Goal: Task Accomplishment & Management: Use online tool/utility

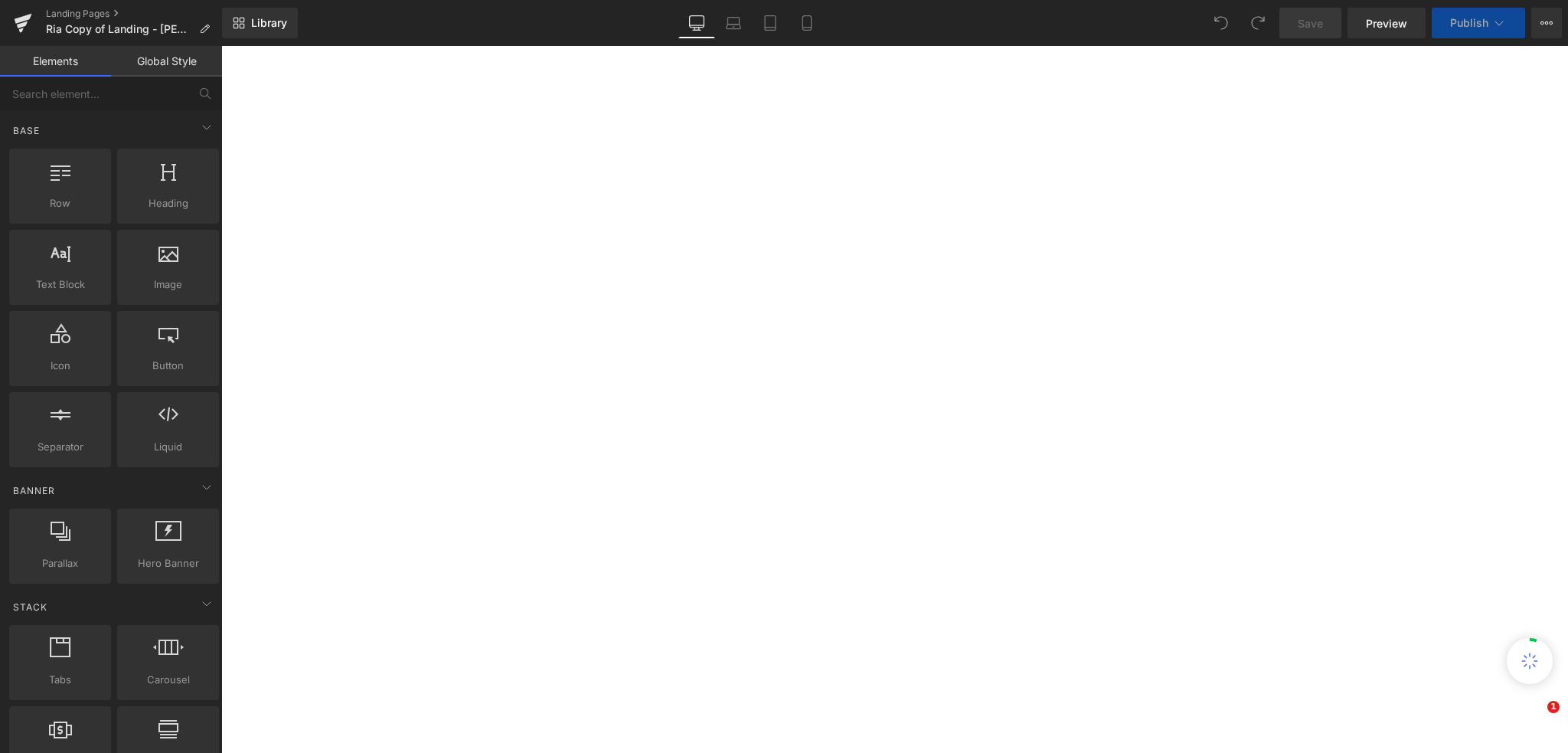
select select "30-lb"
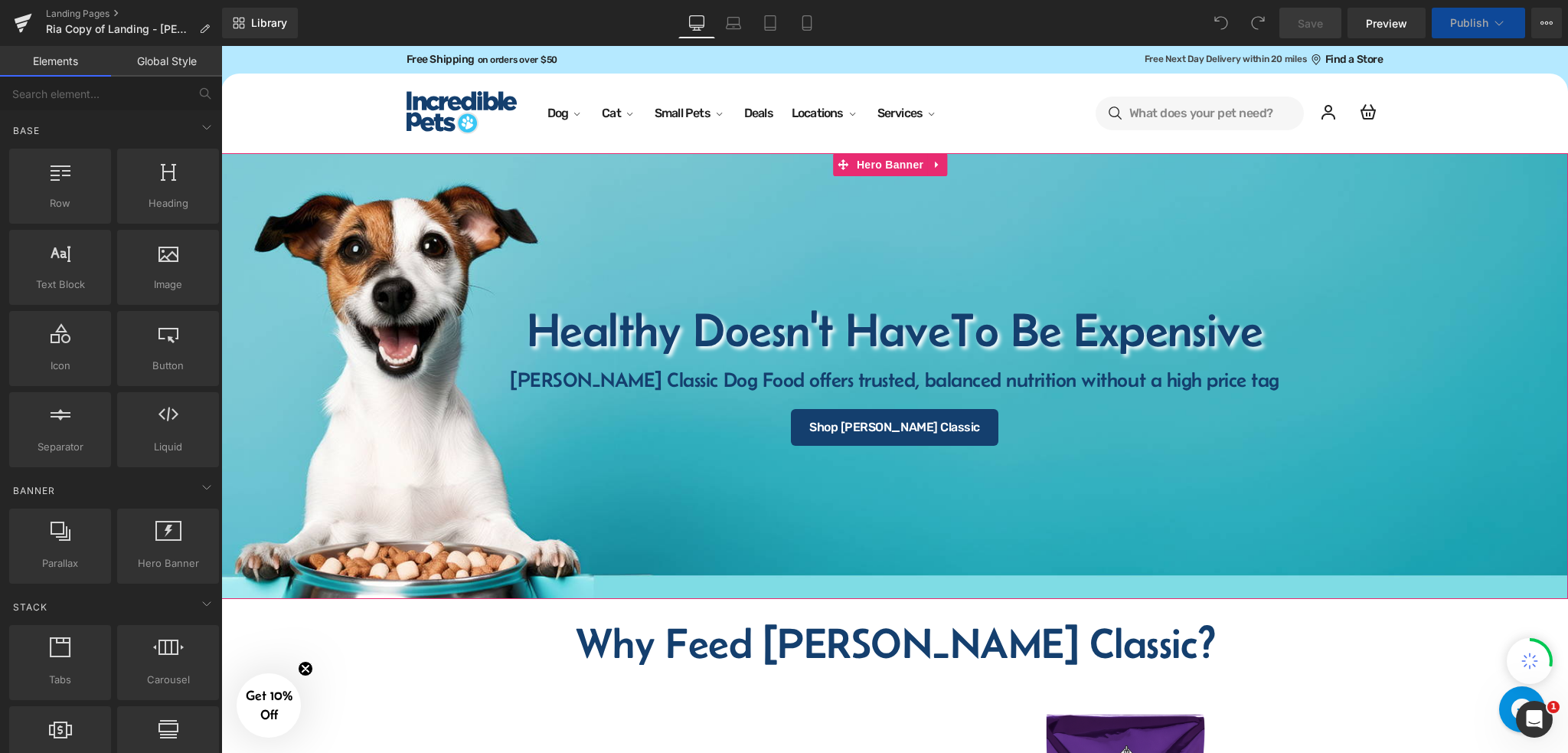
select select "15-lb"
click at [809, 28] on icon at bounding box center [806, 28] width 8 height 0
select select "15-lb"
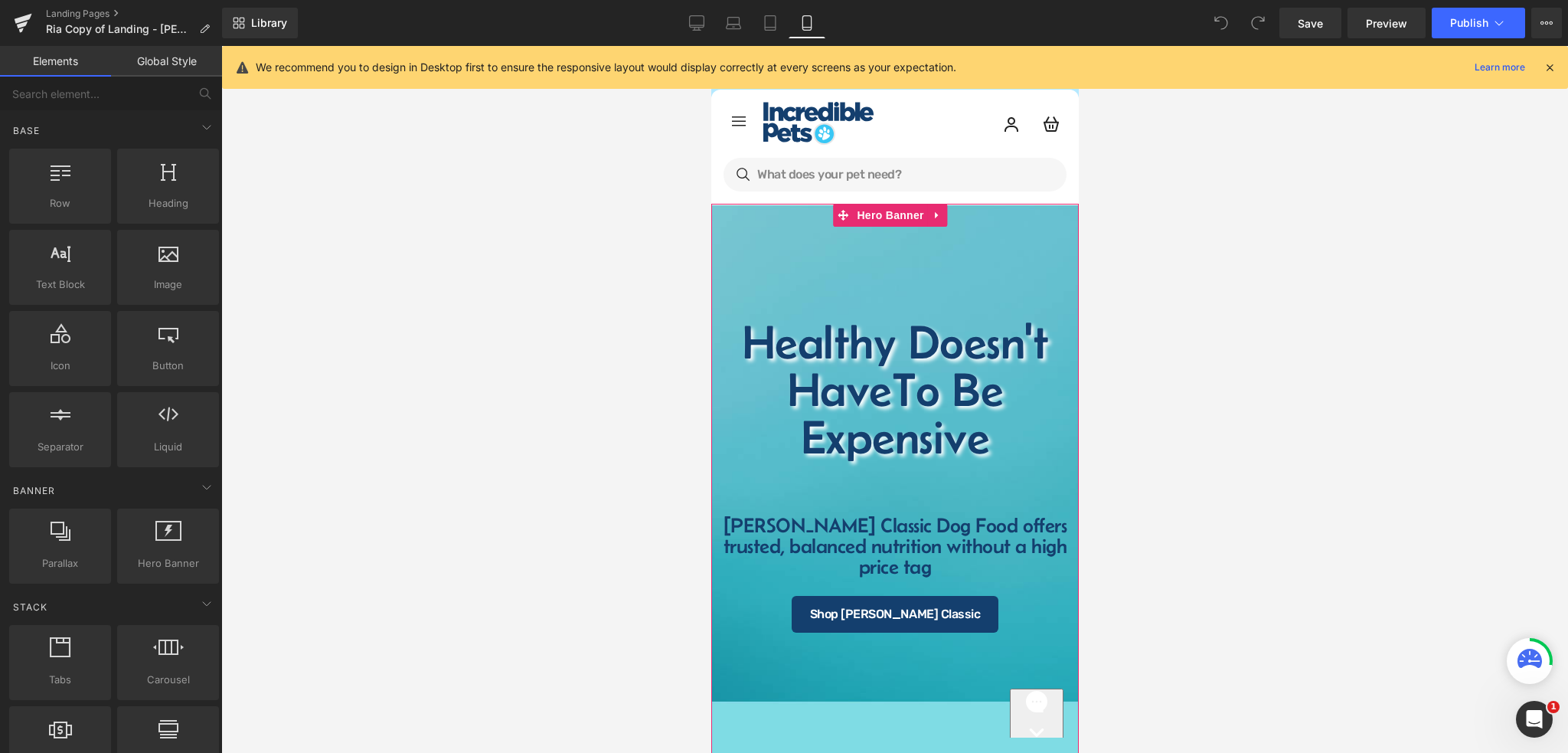
click at [926, 275] on div at bounding box center [894, 495] width 367 height 582
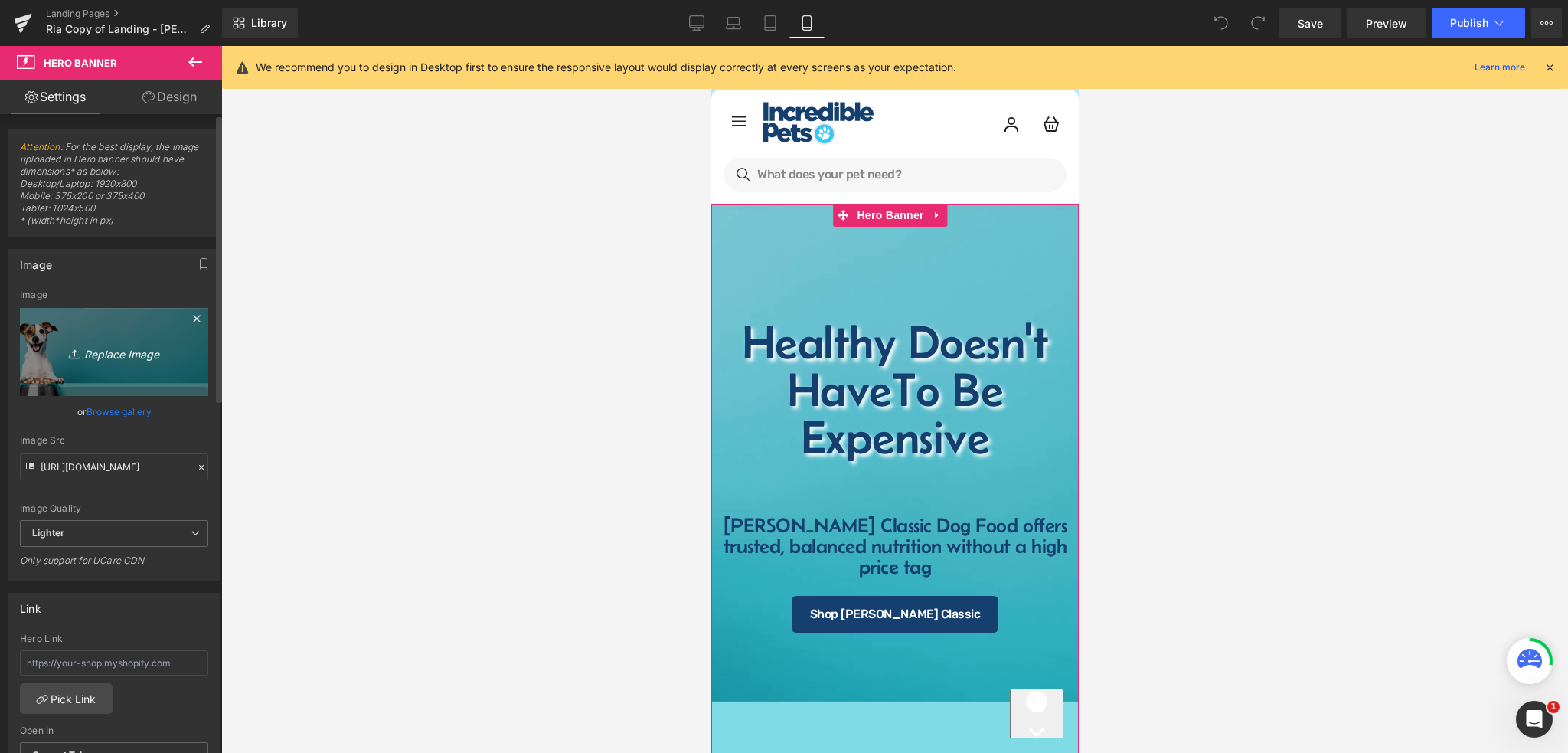
click at [127, 354] on icon "Replace Image" at bounding box center [114, 352] width 122 height 19
type input "C:\fakepath\Mobile Size (1).png"
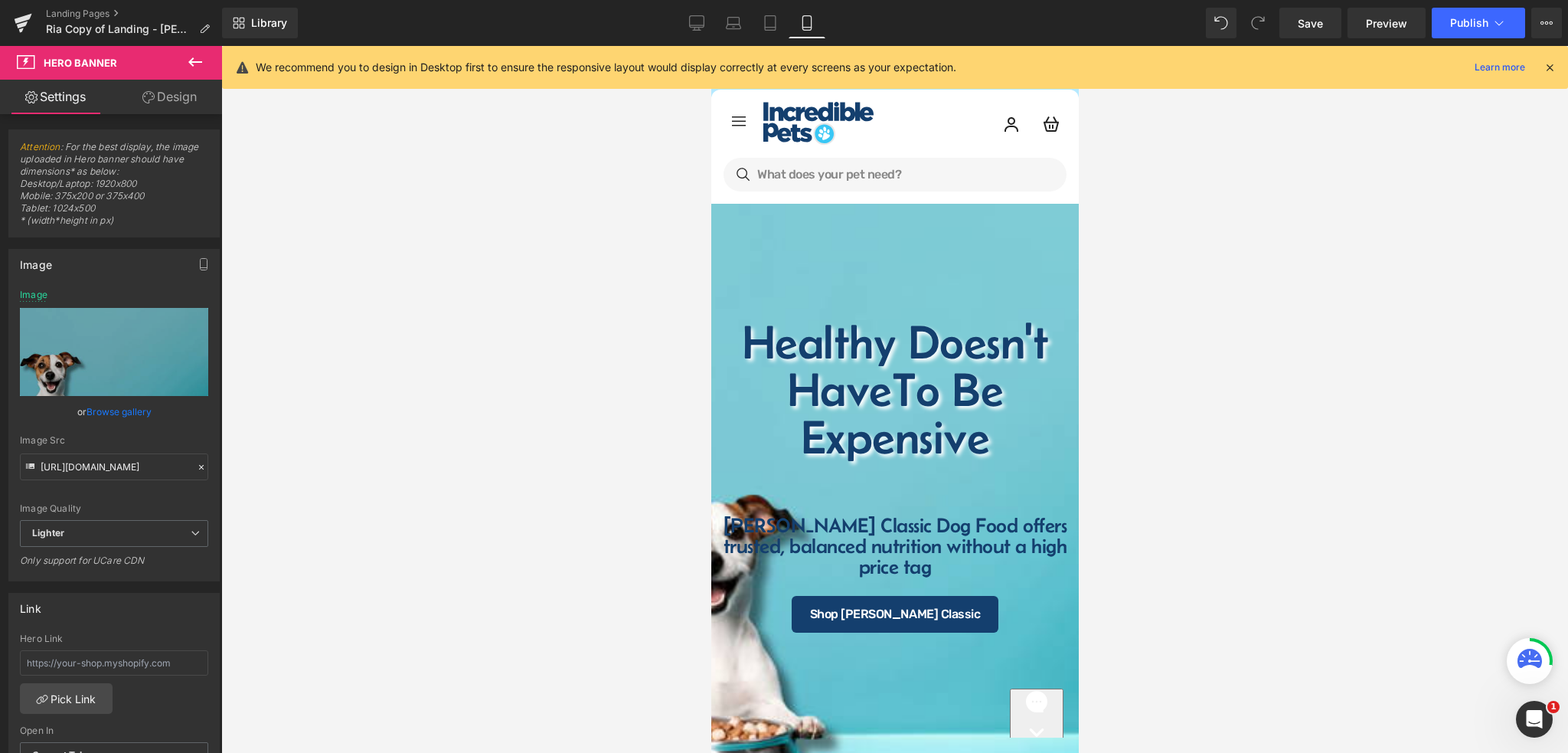
click at [1327, 399] on div at bounding box center [894, 399] width 1347 height 707
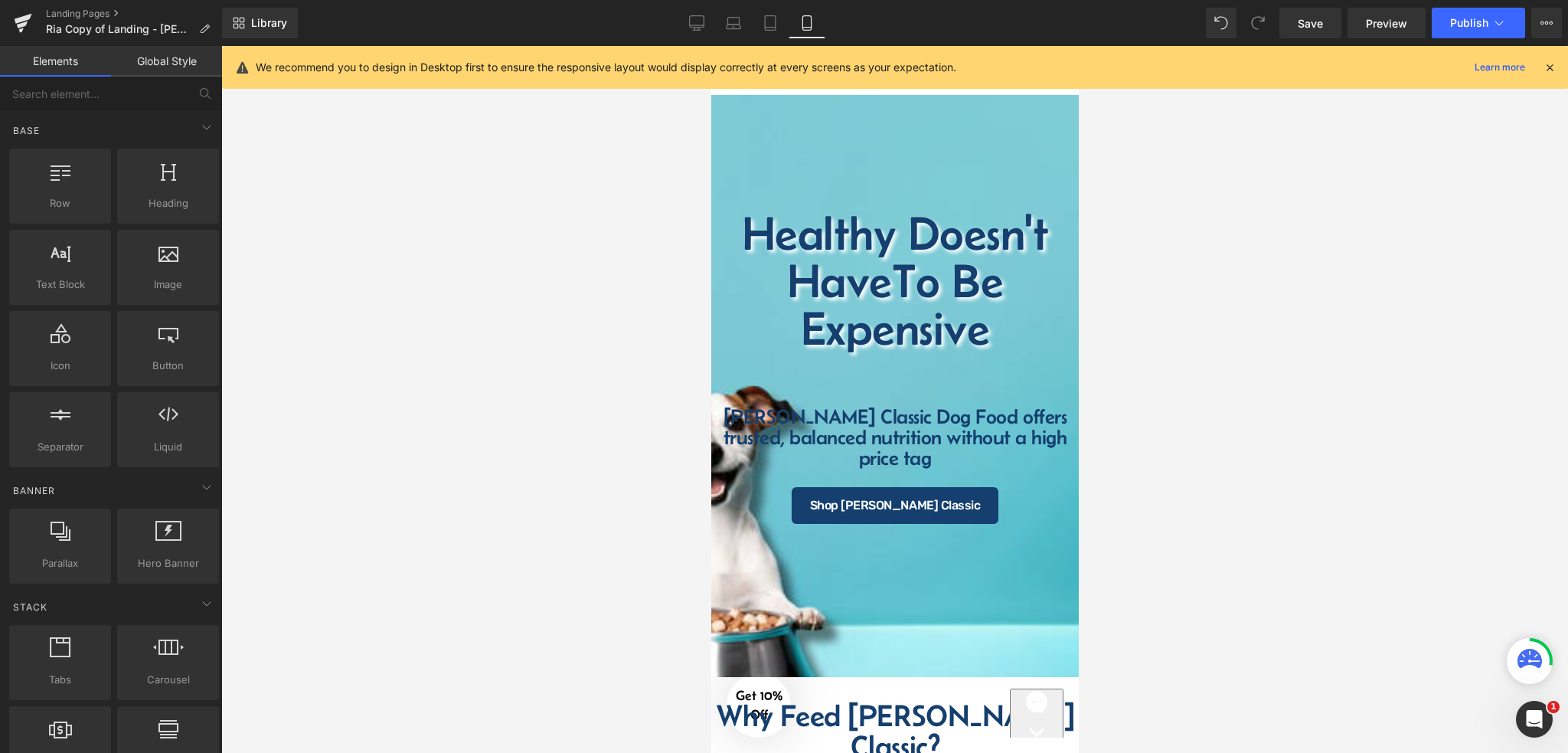
scroll to position [127, 0]
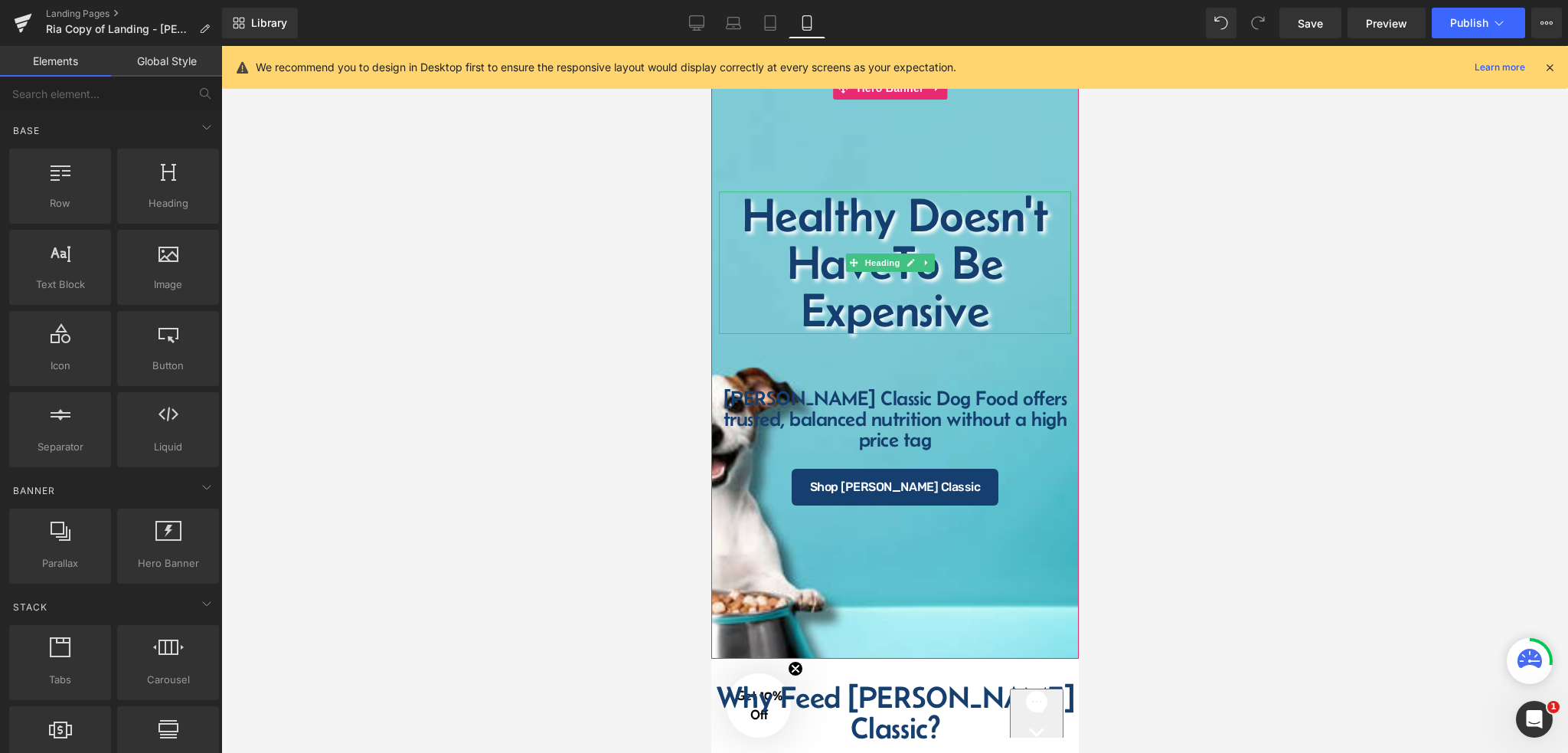
click at [870, 307] on span "To Be Expensive" at bounding box center [902, 286] width 203 height 100
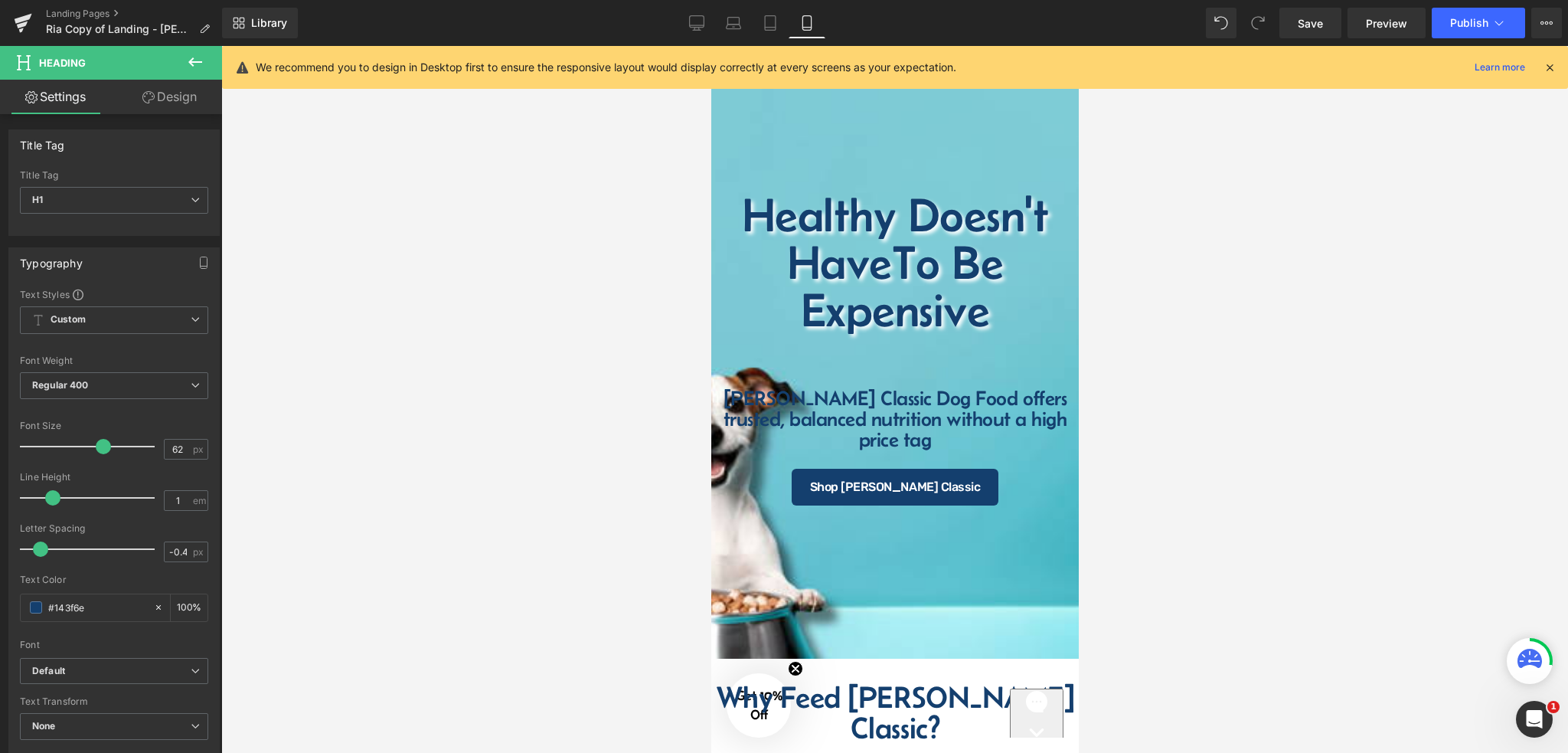
click at [857, 127] on div "Healthy Doesn't Have To Be Expensive Heading [PERSON_NAME] Classic Dog Food off…" at bounding box center [894, 367] width 367 height 582
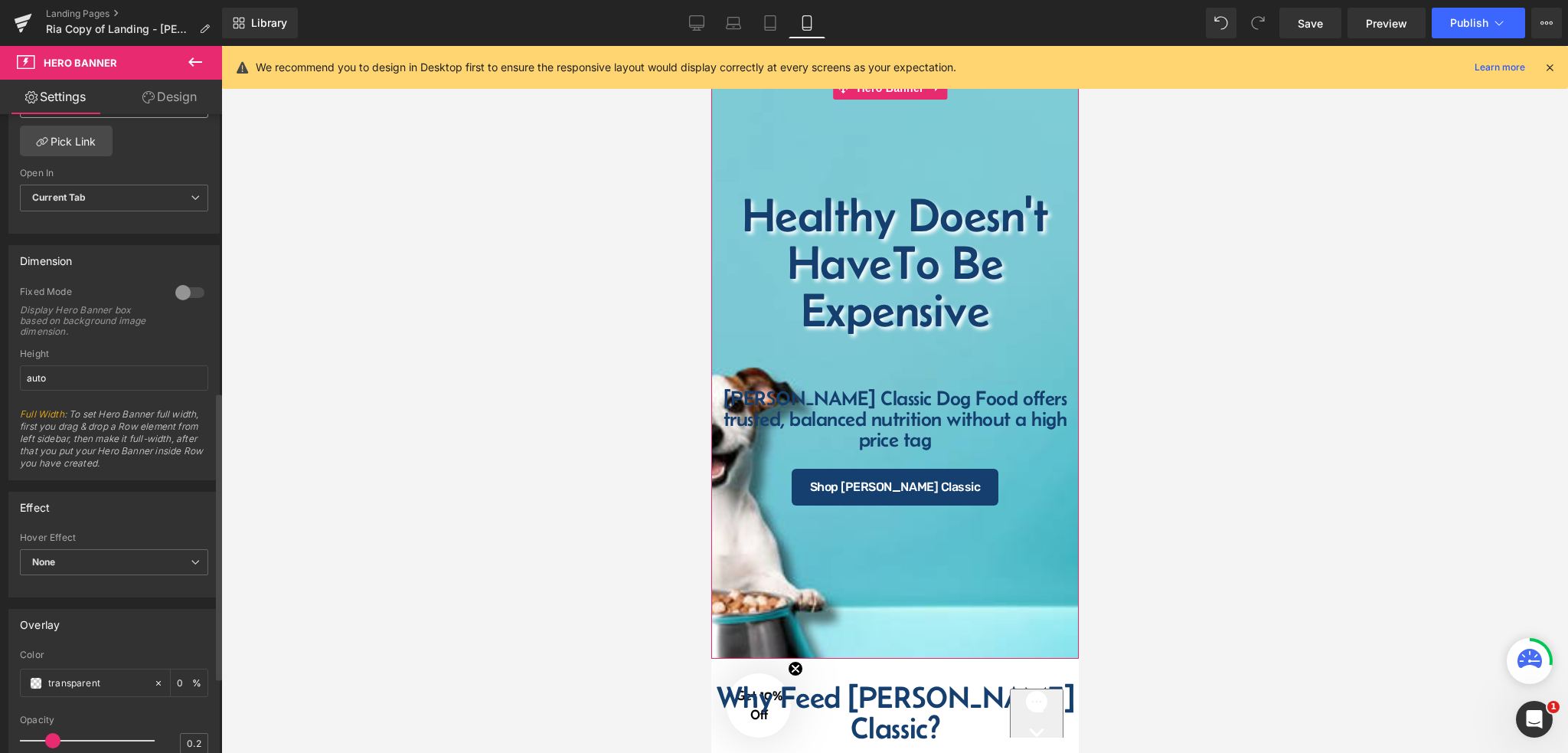
scroll to position [613, 0]
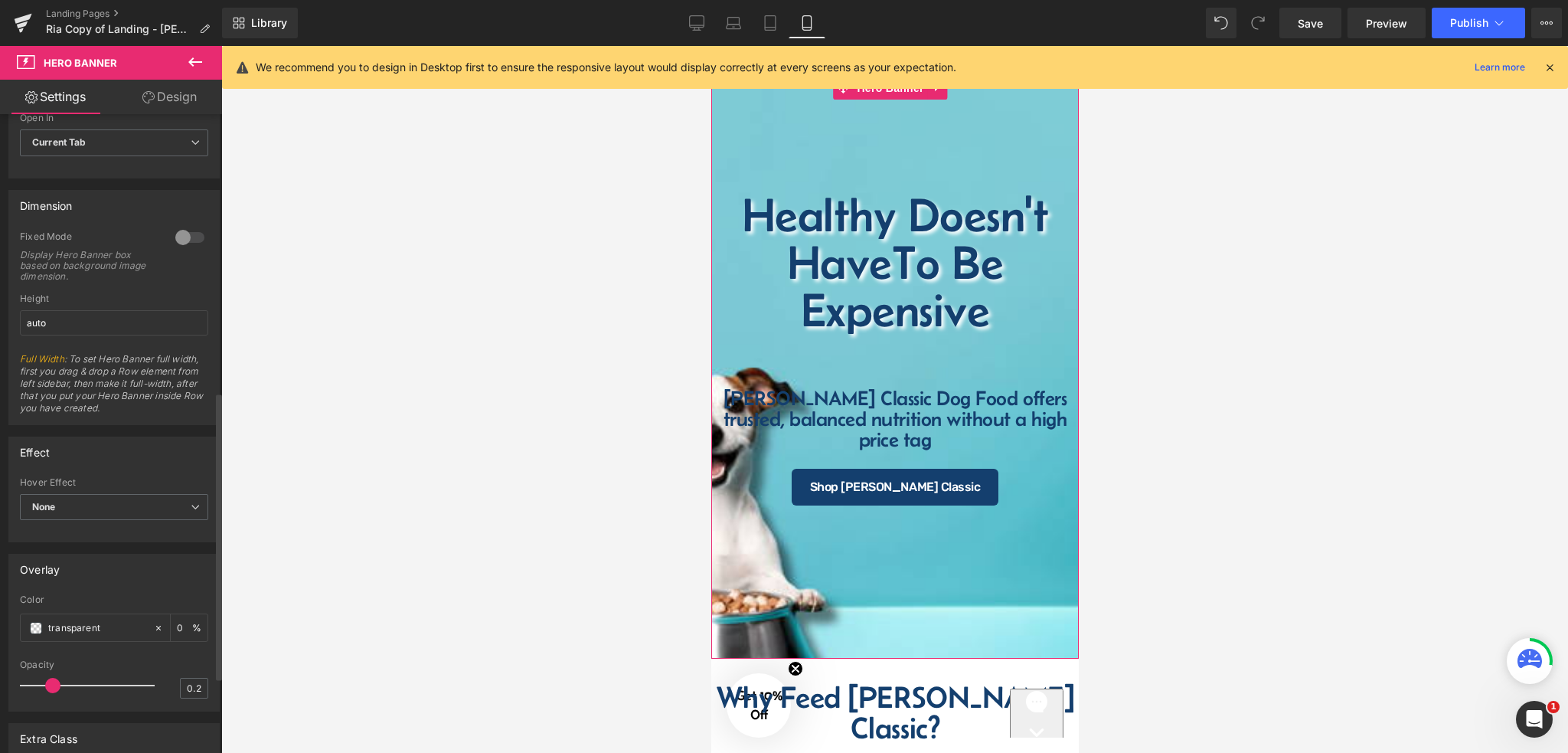
click at [185, 230] on div at bounding box center [190, 237] width 37 height 25
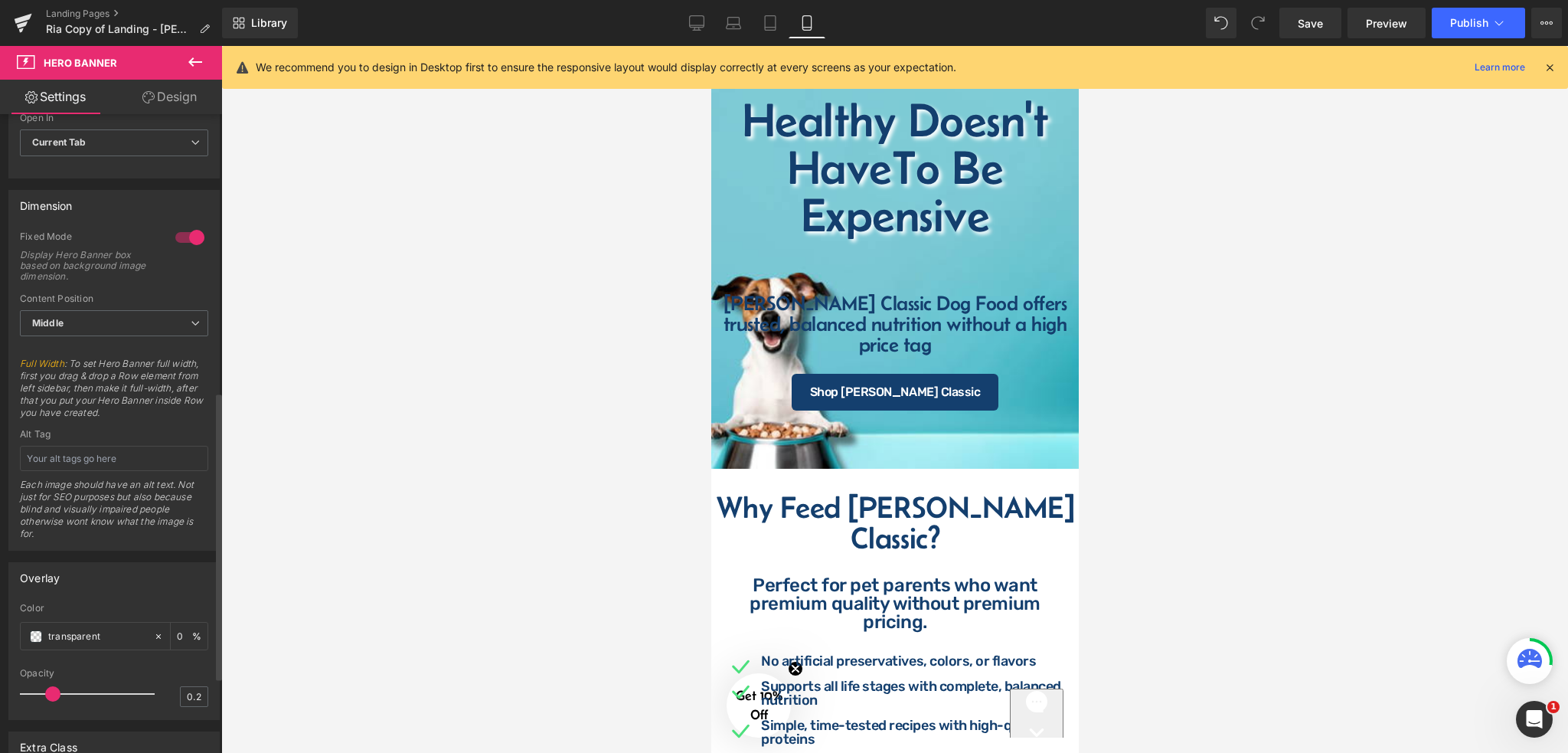
scroll to position [0, 0]
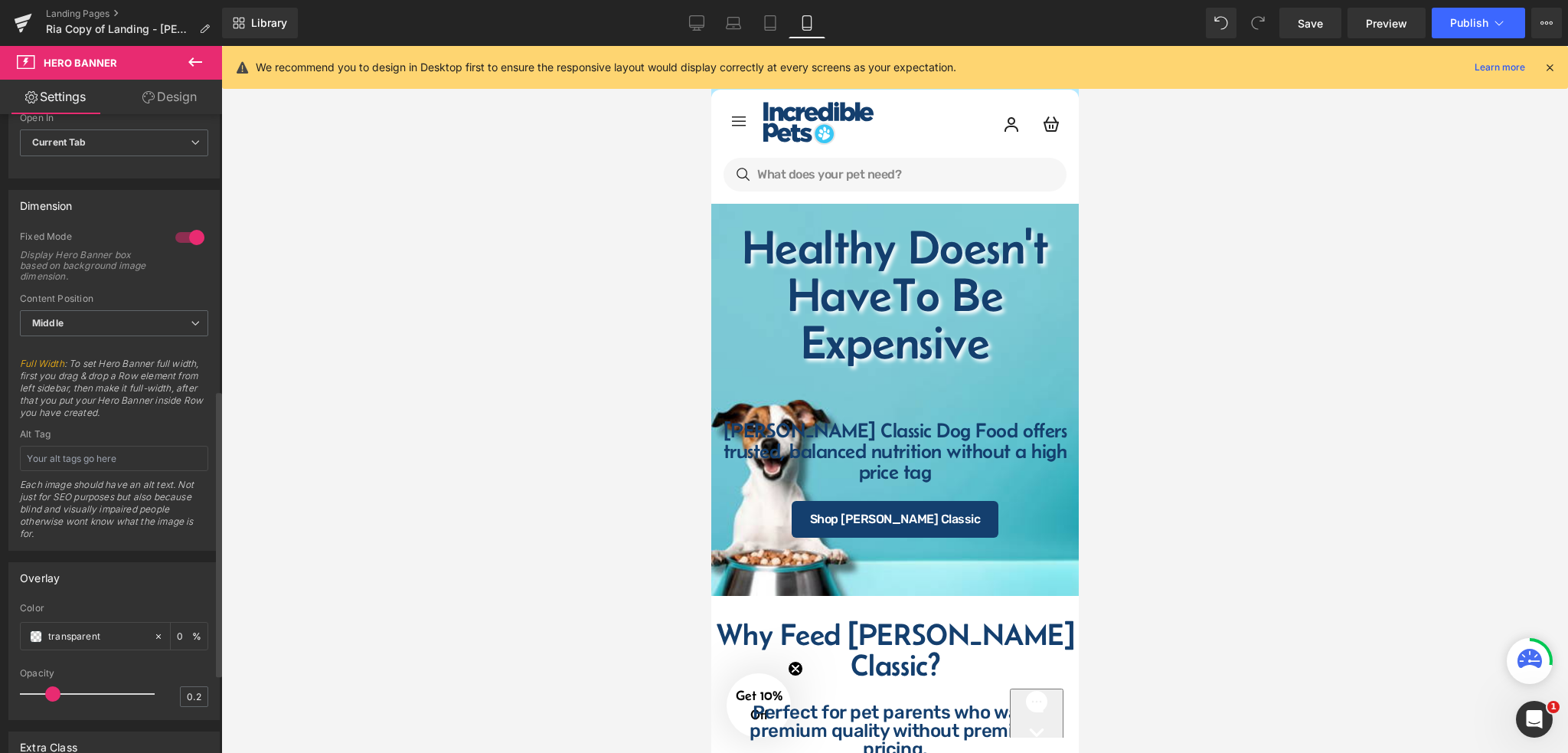
click at [185, 233] on div at bounding box center [190, 237] width 37 height 25
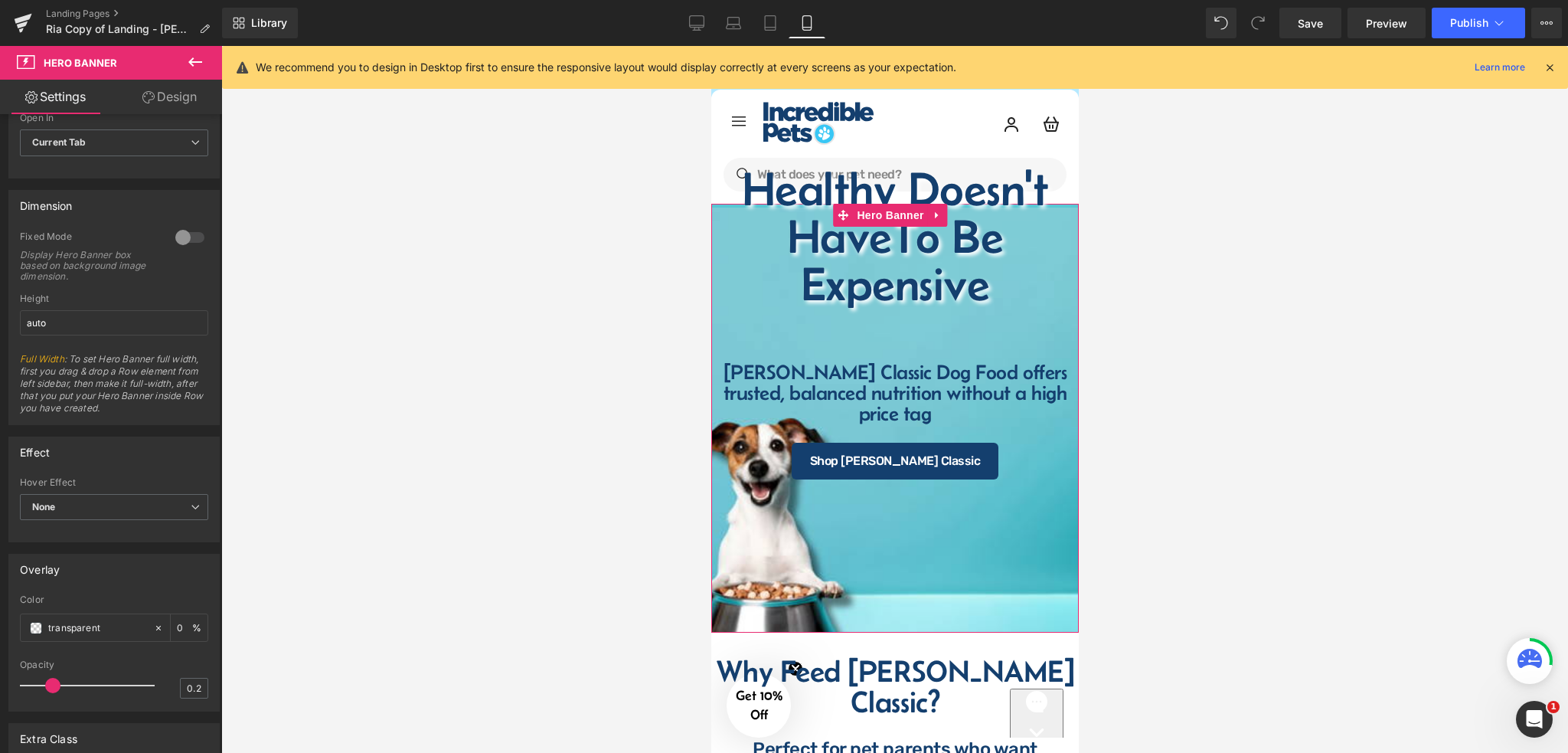
drag, startPoint x: 902, startPoint y: 285, endPoint x: 927, endPoint y: 91, distance: 195.6
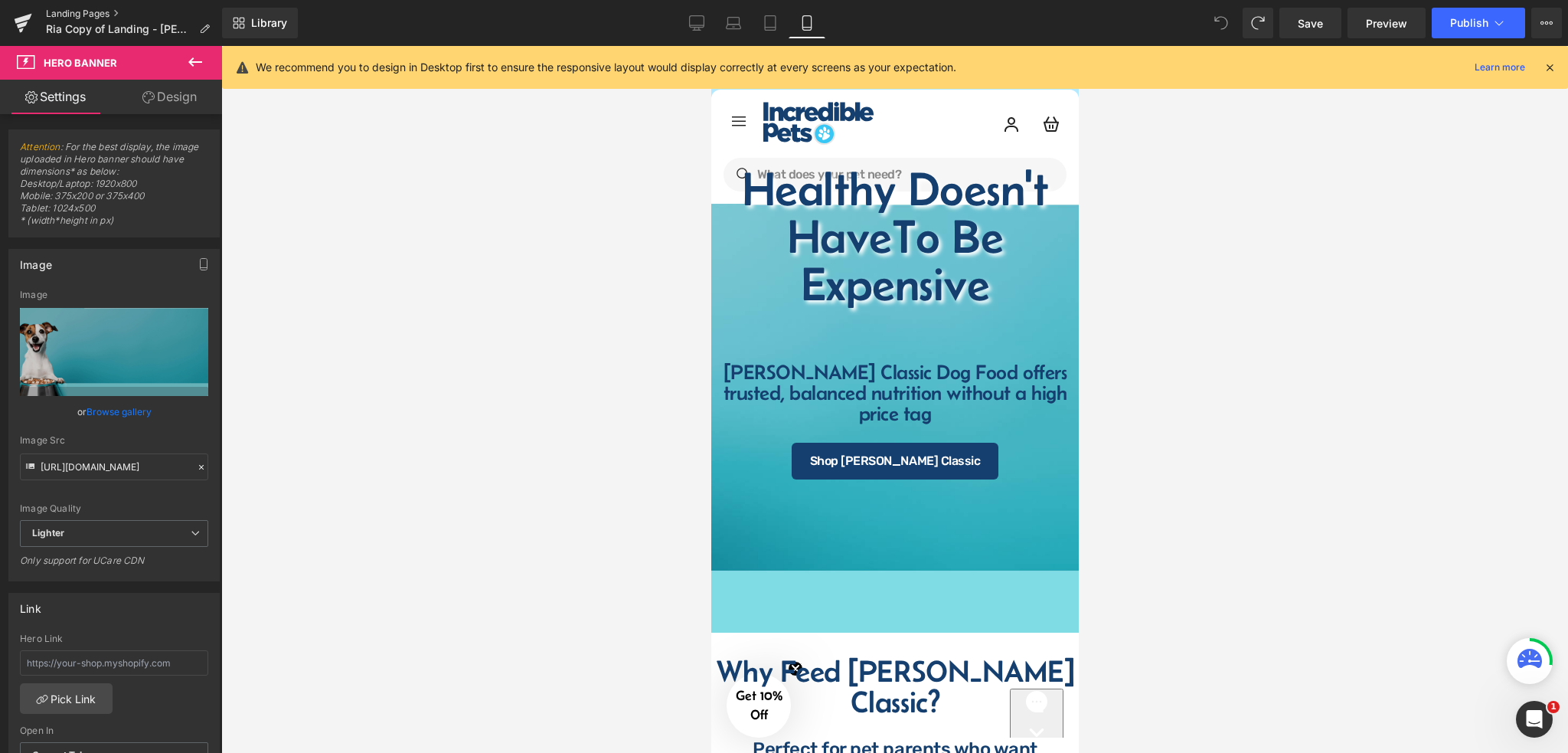
drag, startPoint x: 100, startPoint y: 13, endPoint x: 153, endPoint y: 89, distance: 92.7
click at [100, 13] on link "Landing Pages" at bounding box center [134, 13] width 176 height 12
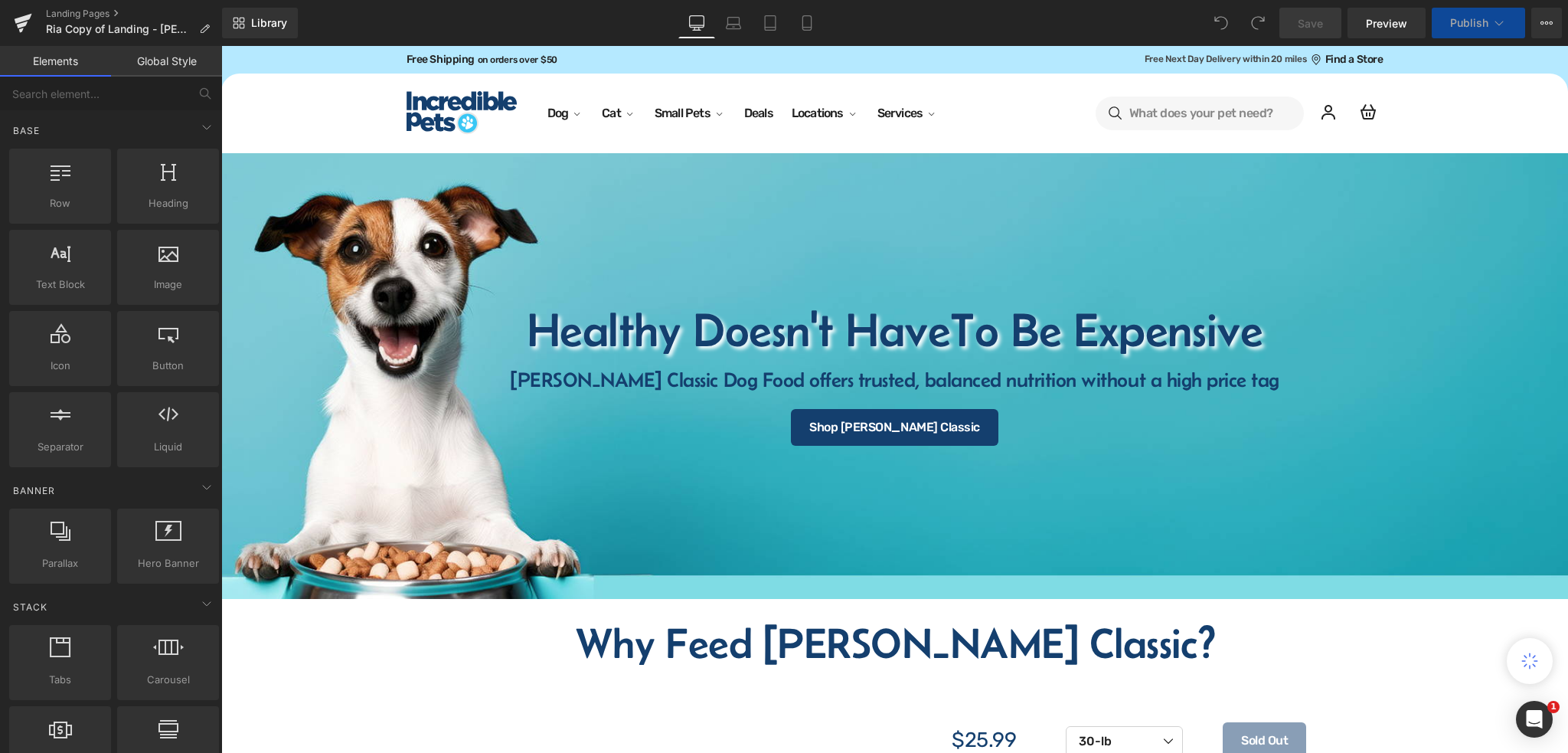
select select "30-lb"
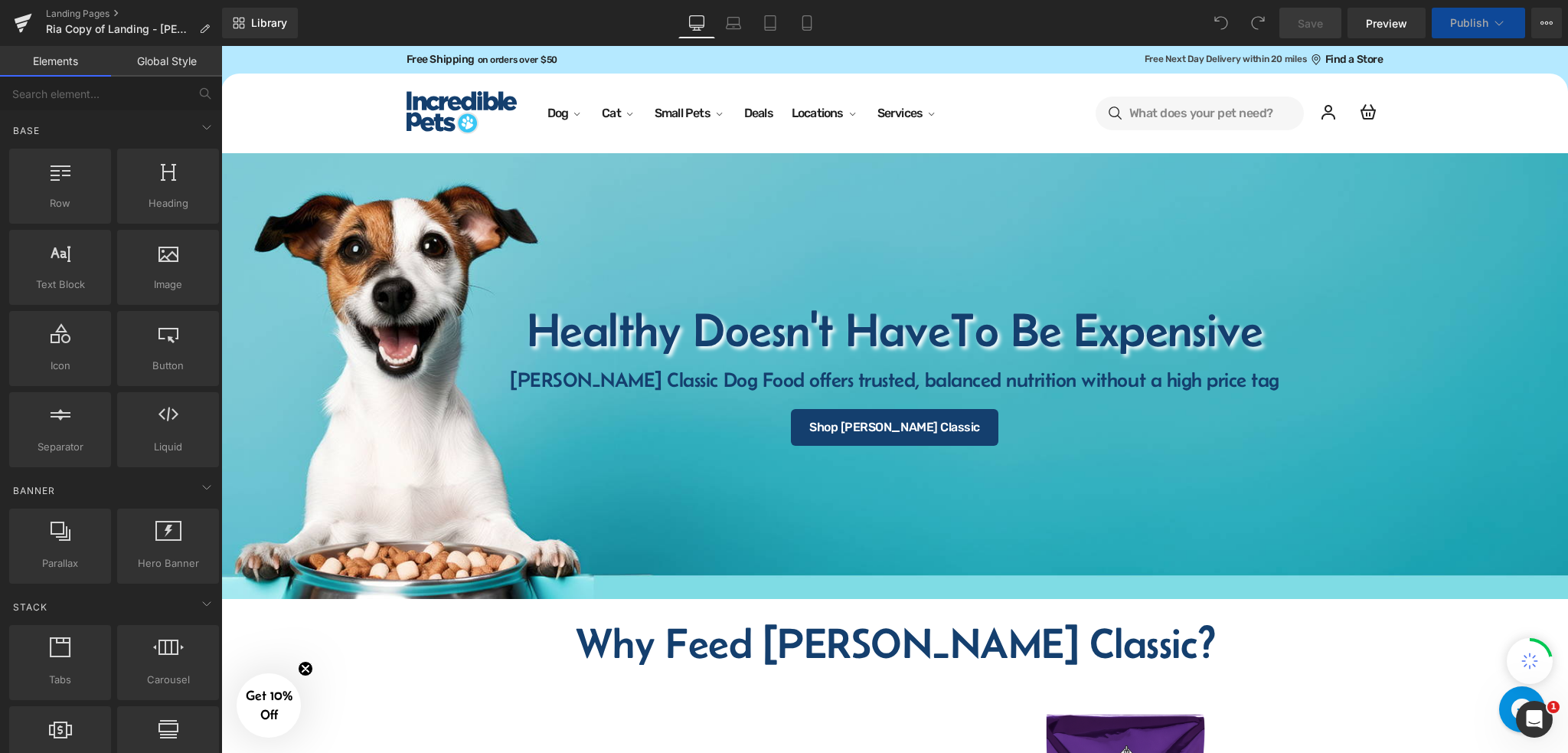
click at [638, 197] on div at bounding box center [894, 376] width 1347 height 445
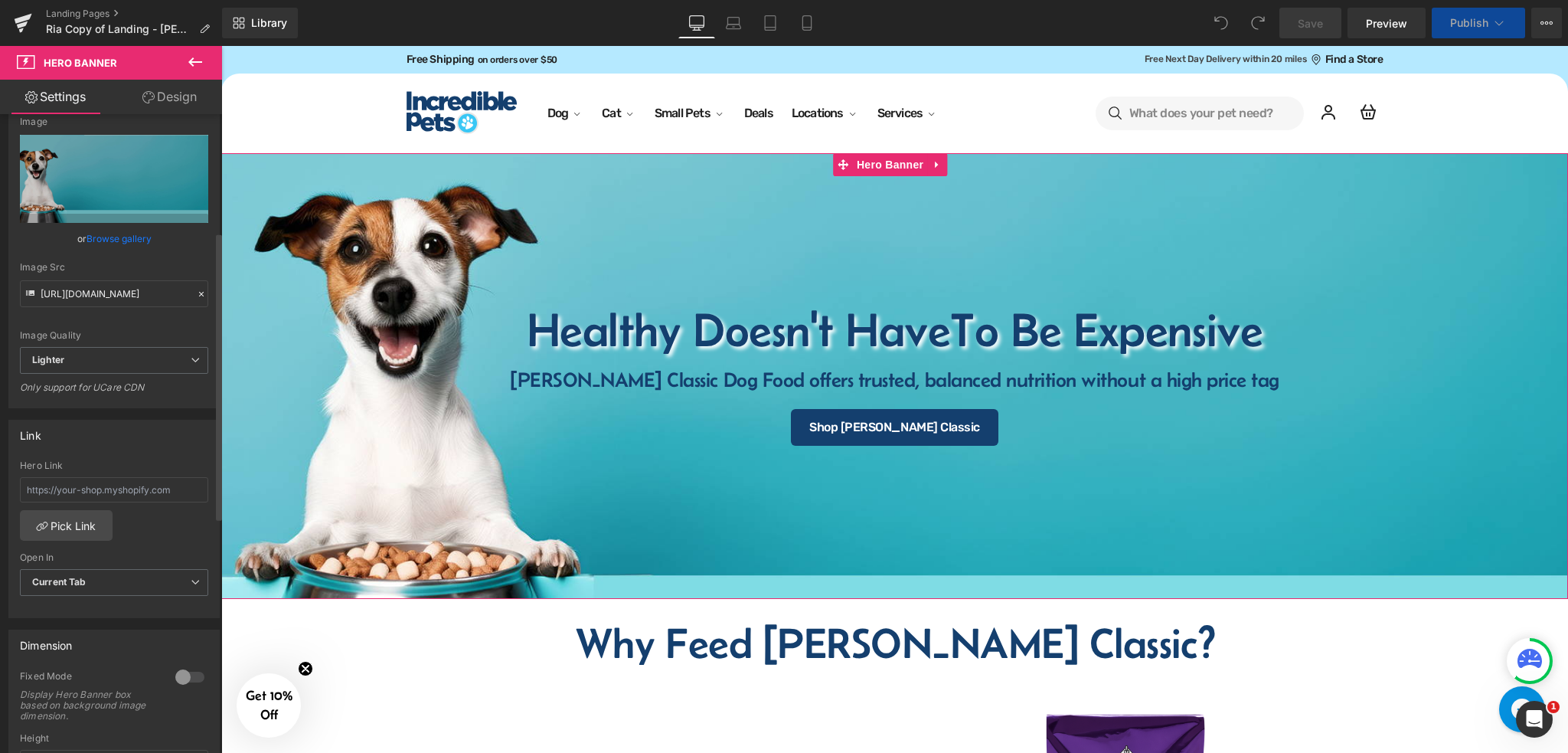
scroll to position [260, 0]
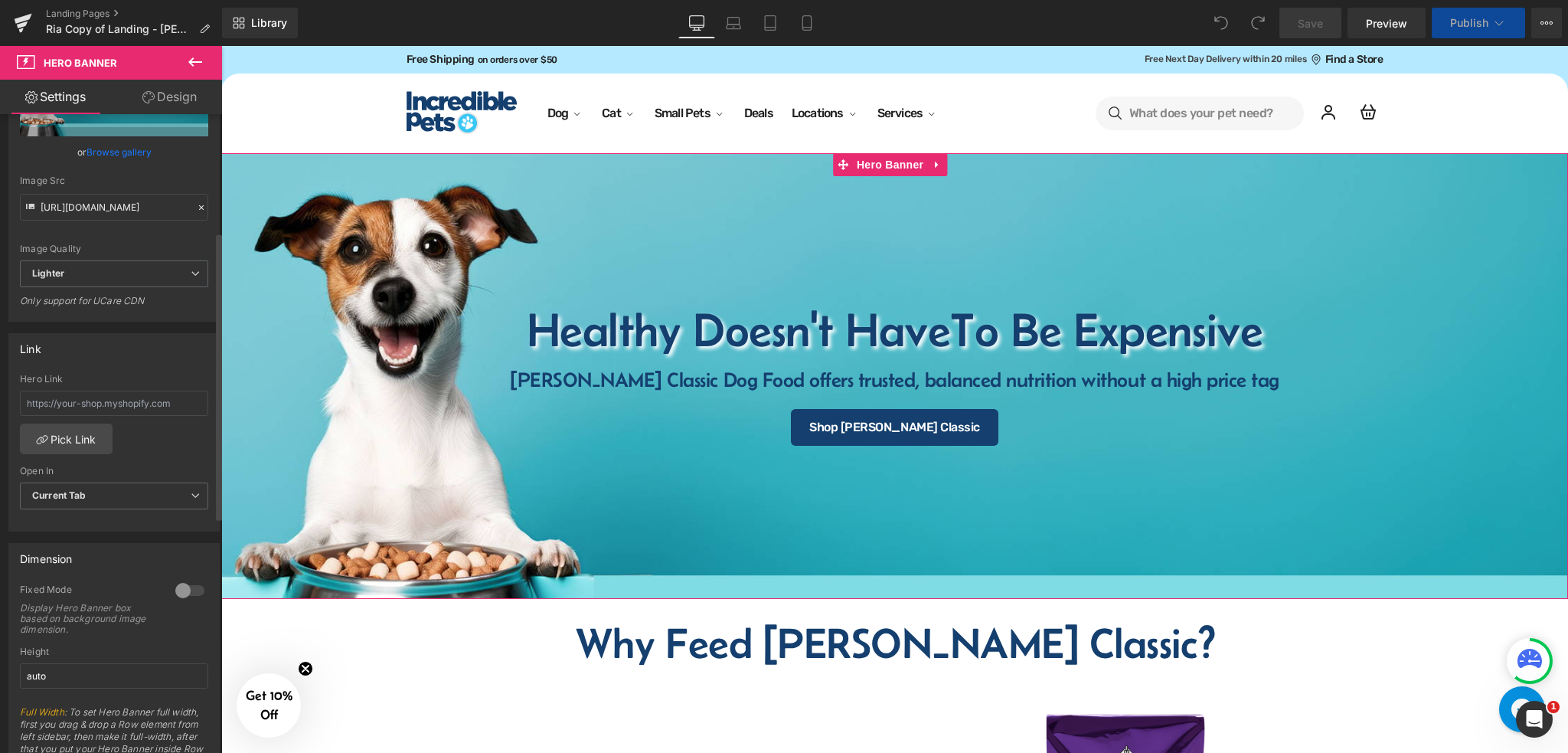
select select "15-lb"
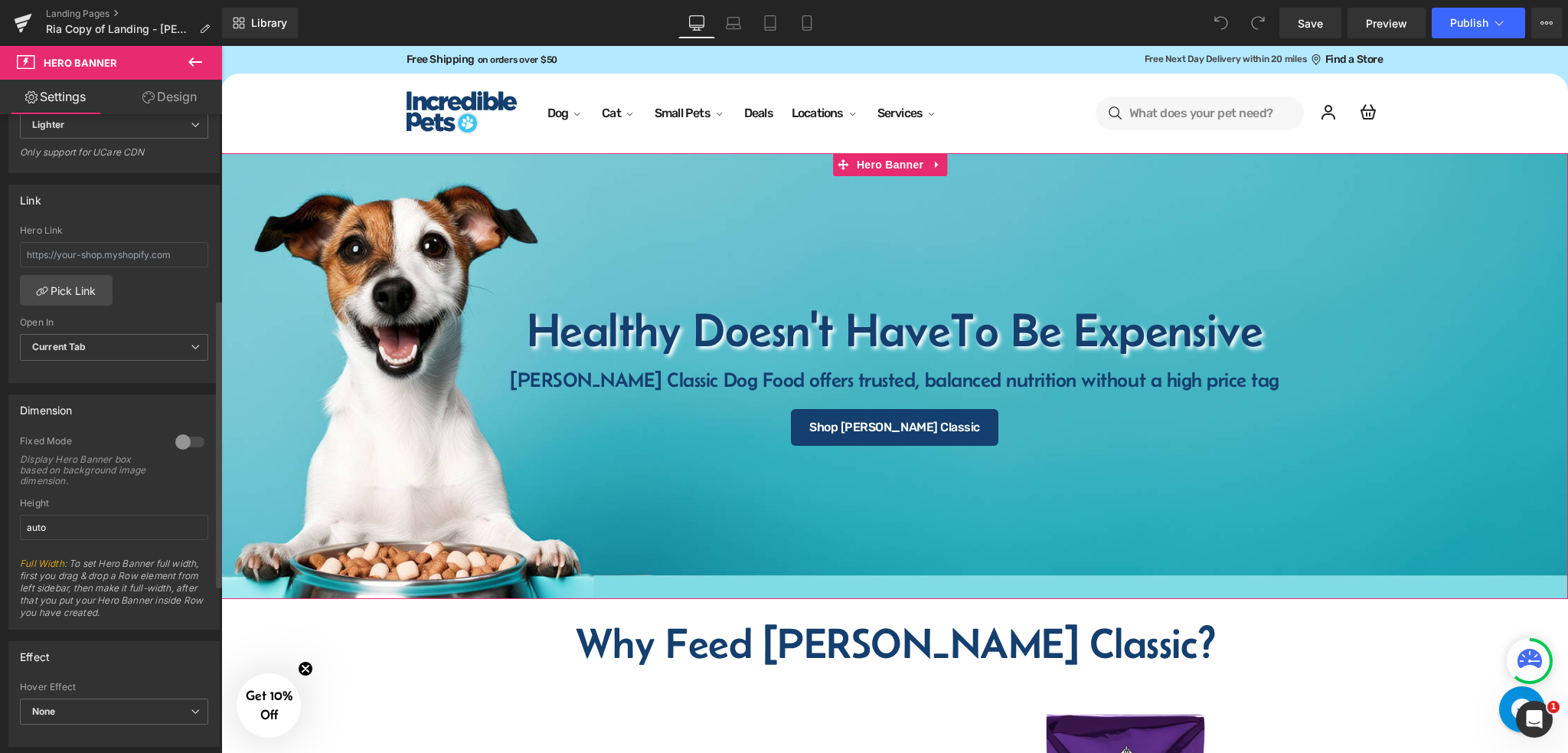
click at [183, 444] on div at bounding box center [190, 442] width 37 height 25
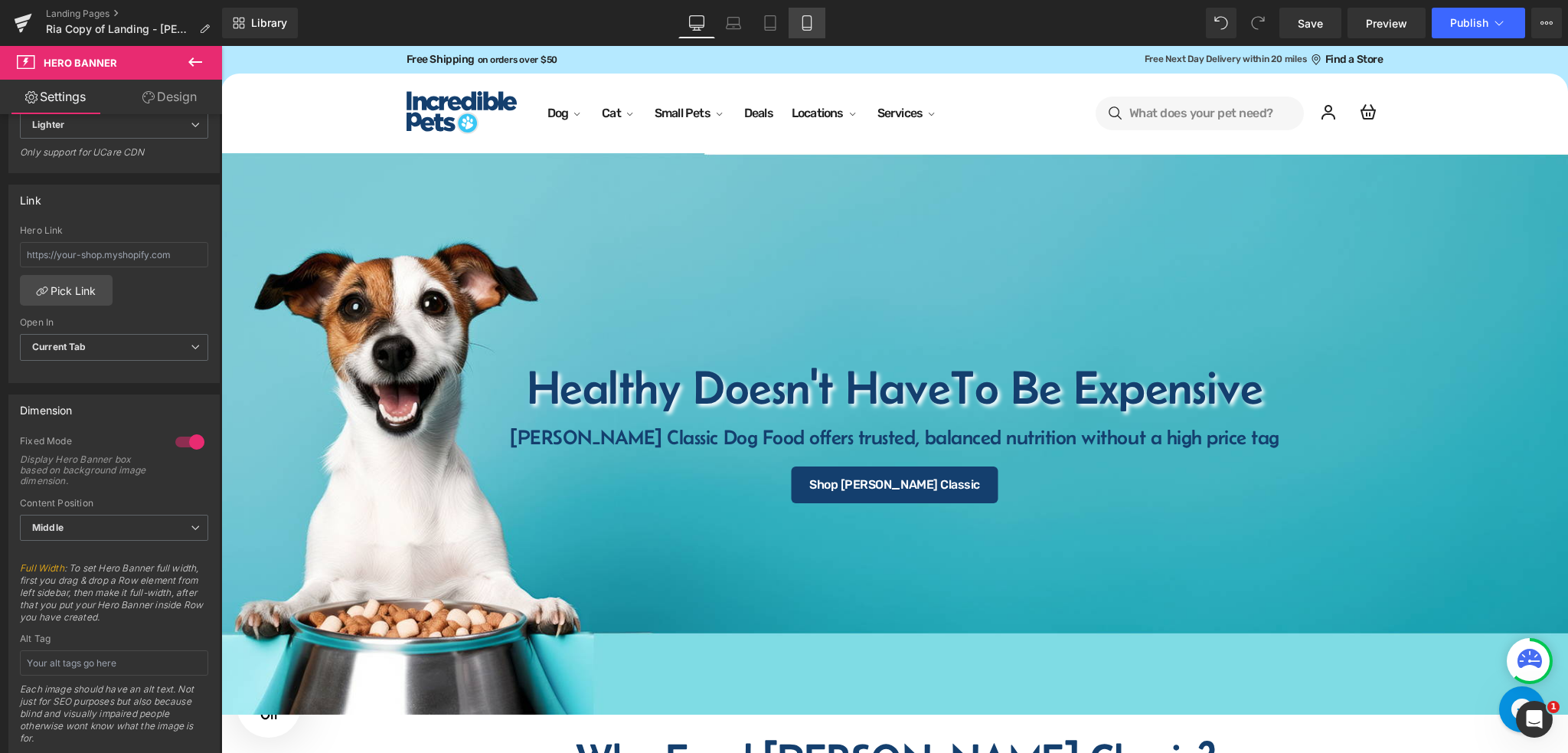
click at [804, 24] on icon at bounding box center [807, 23] width 16 height 16
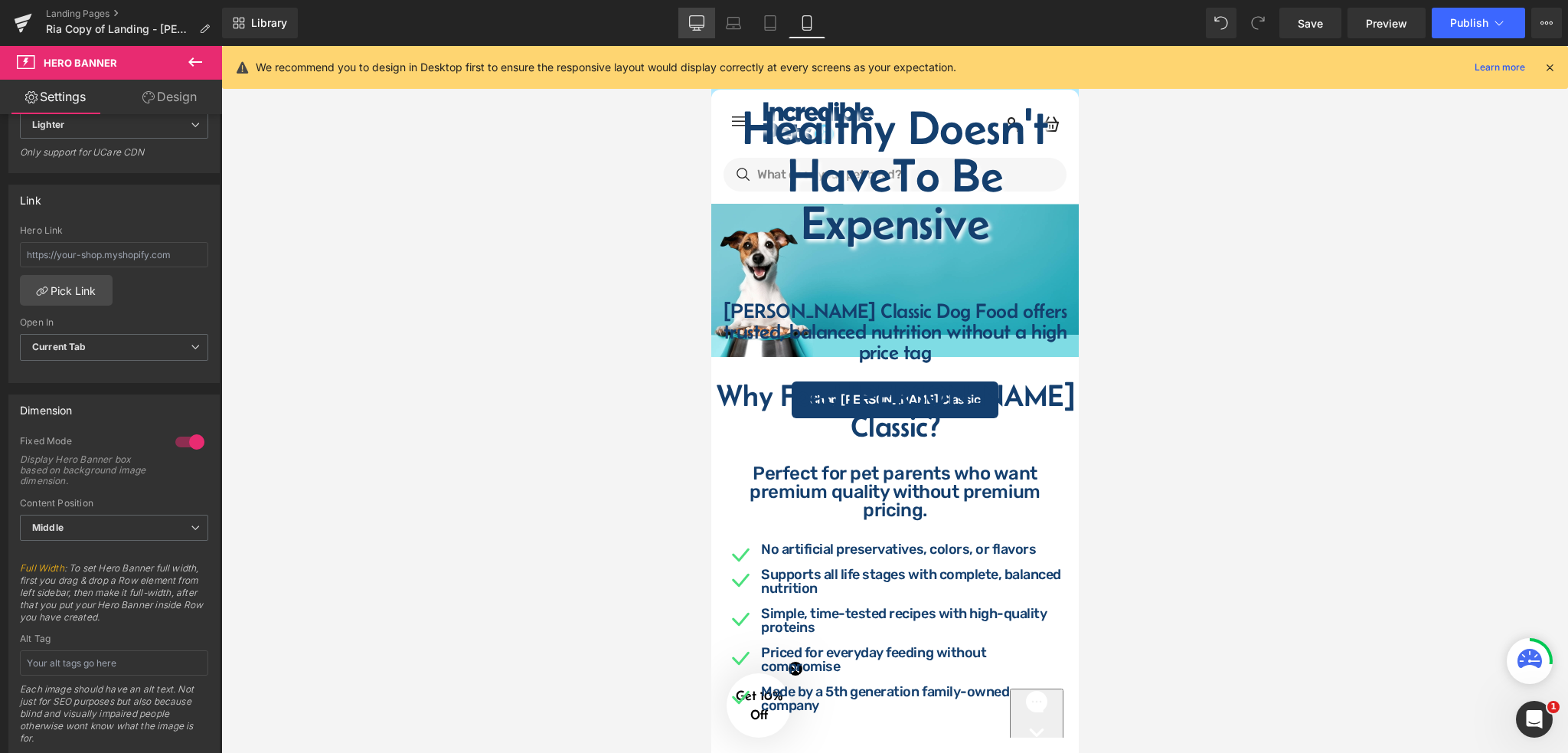
click at [709, 24] on link "Desktop" at bounding box center [697, 22] width 37 height 30
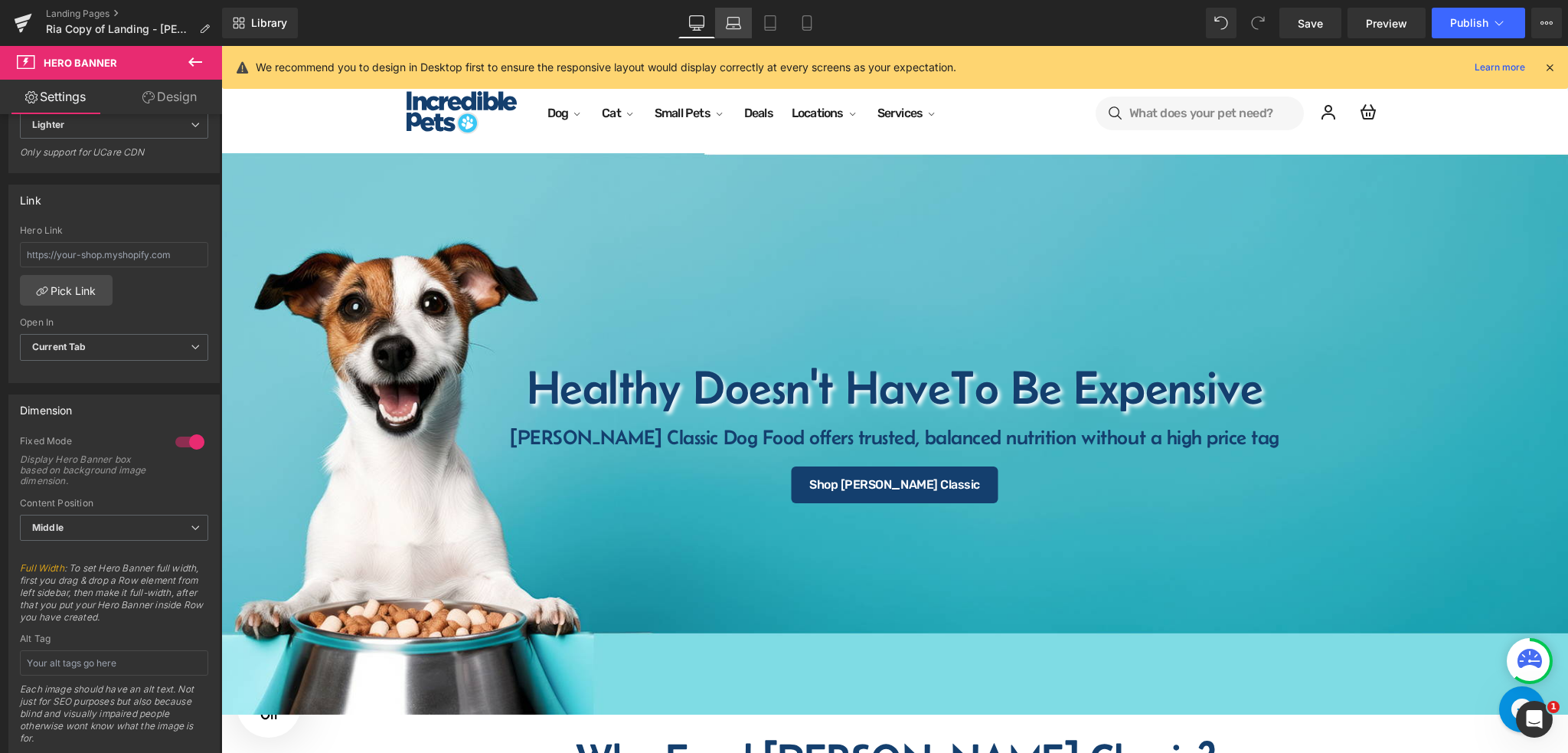
click at [737, 28] on icon at bounding box center [734, 23] width 16 height 16
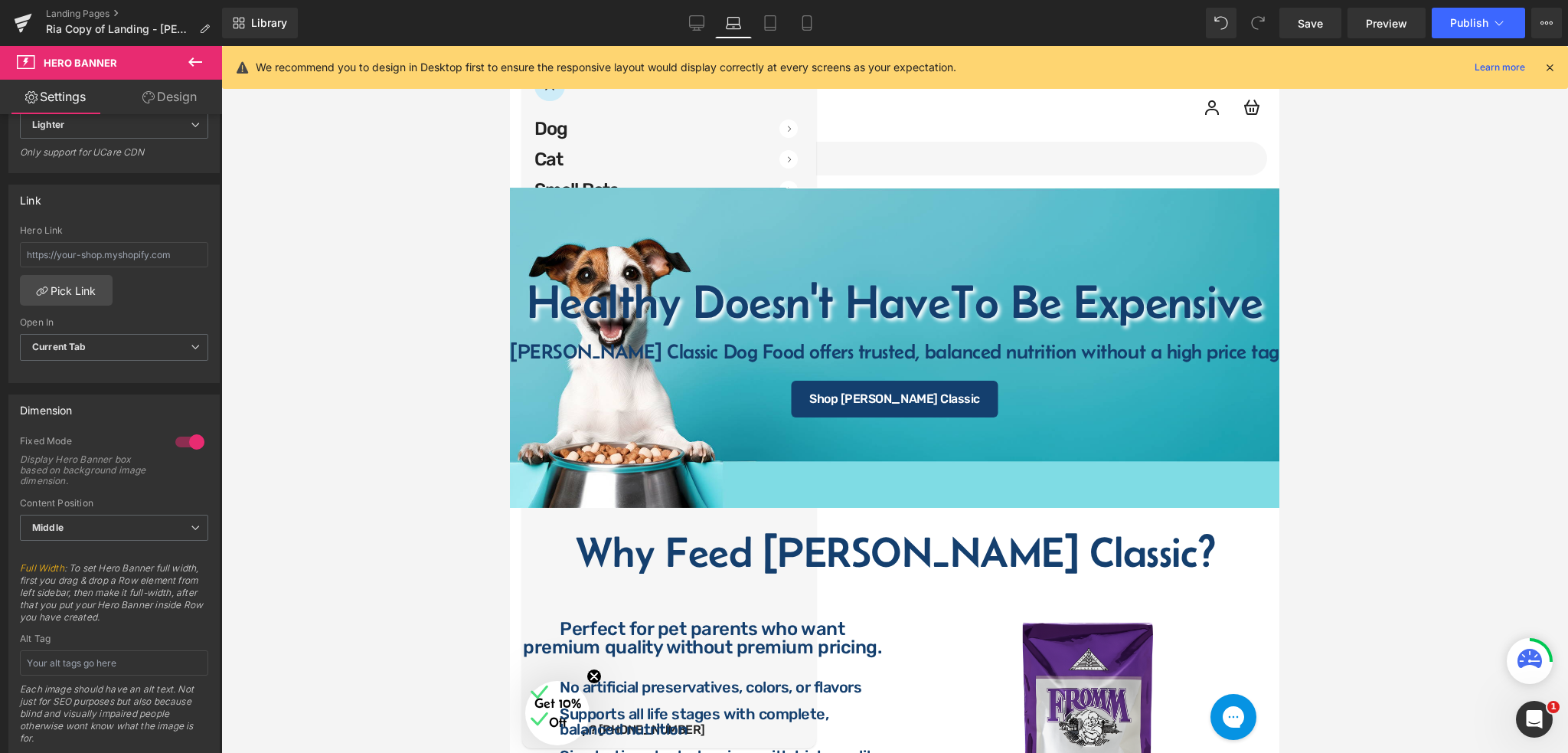
scroll to position [34, 0]
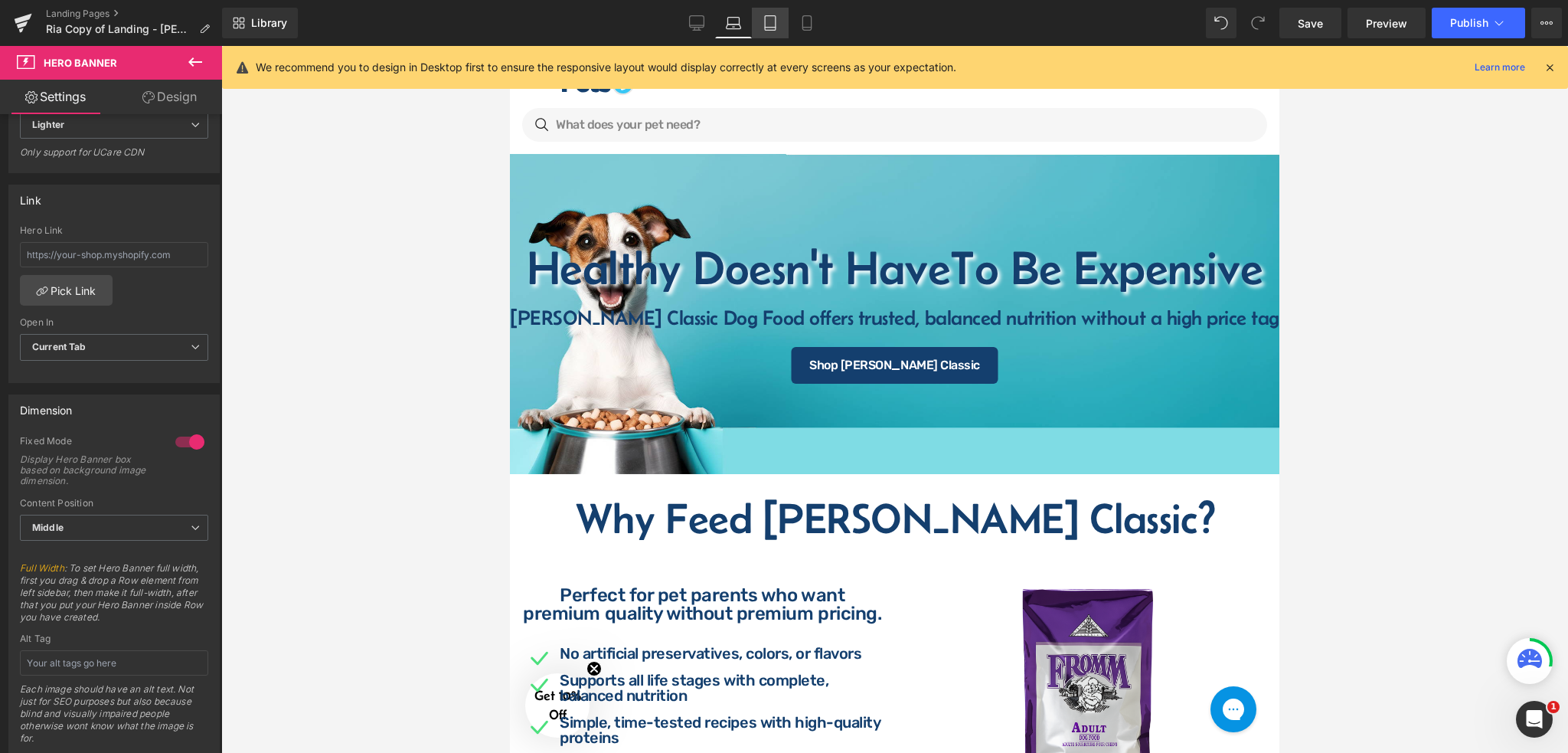
click at [764, 28] on icon at bounding box center [770, 23] width 16 height 16
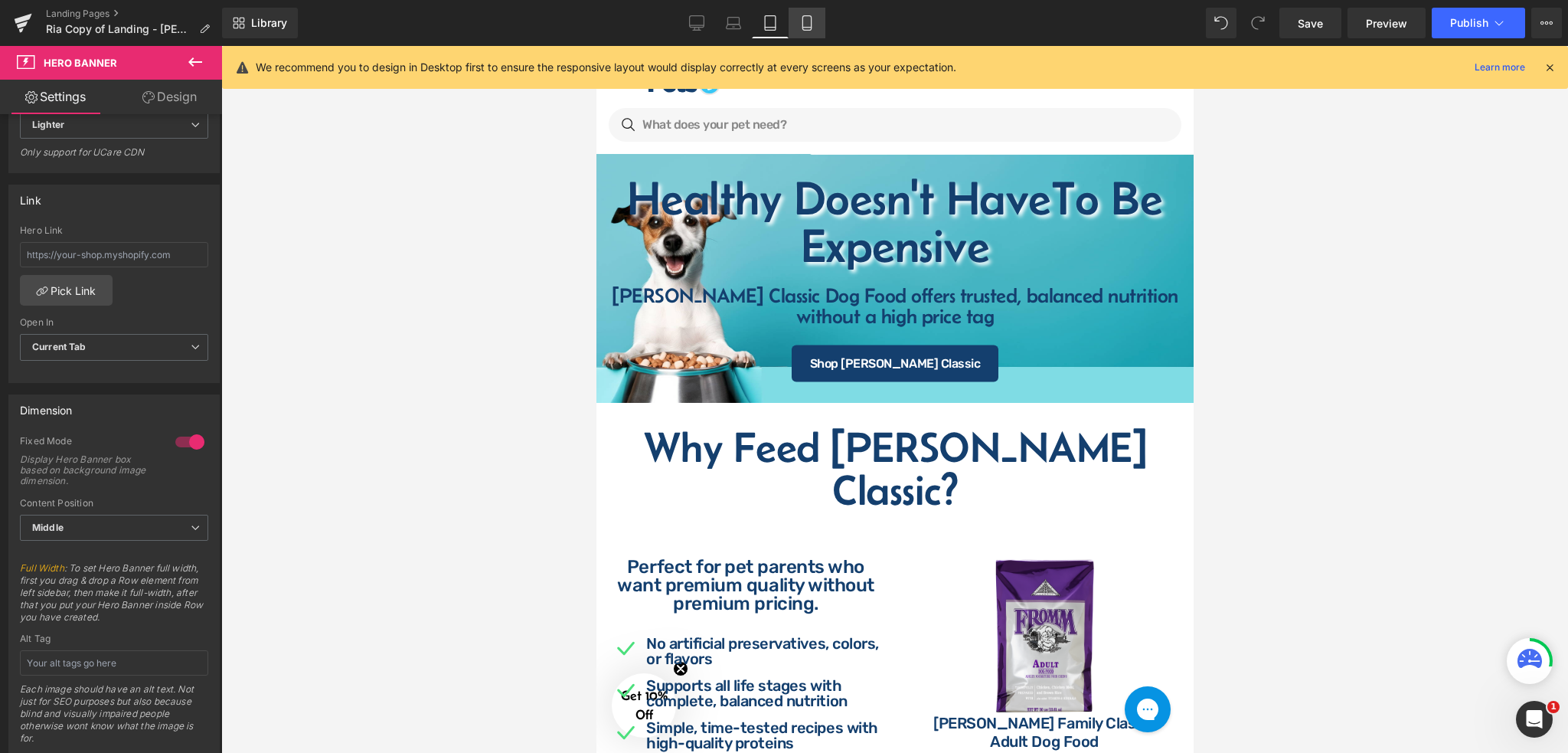
click at [806, 31] on link "Mobile" at bounding box center [807, 22] width 37 height 30
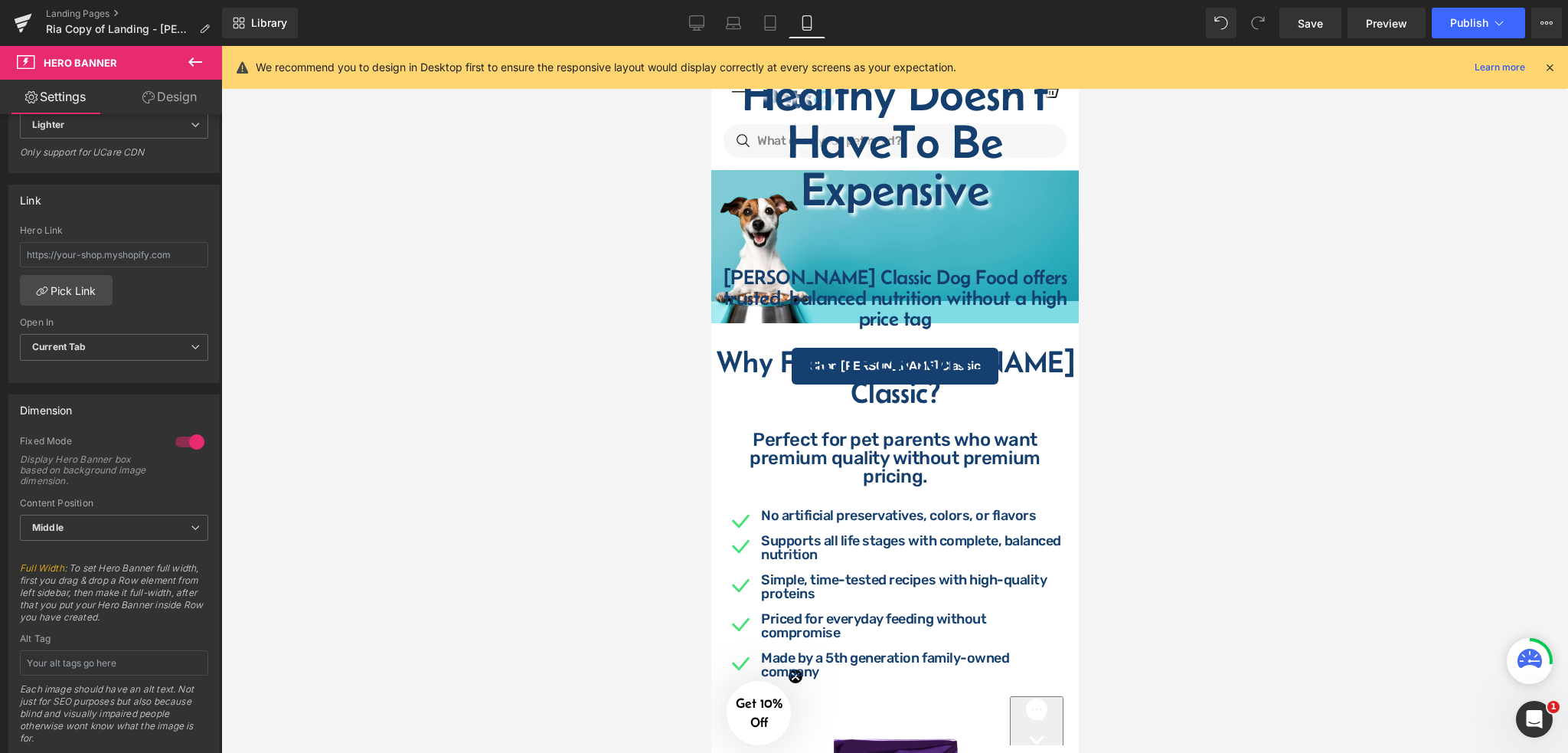
scroll to position [51, 0]
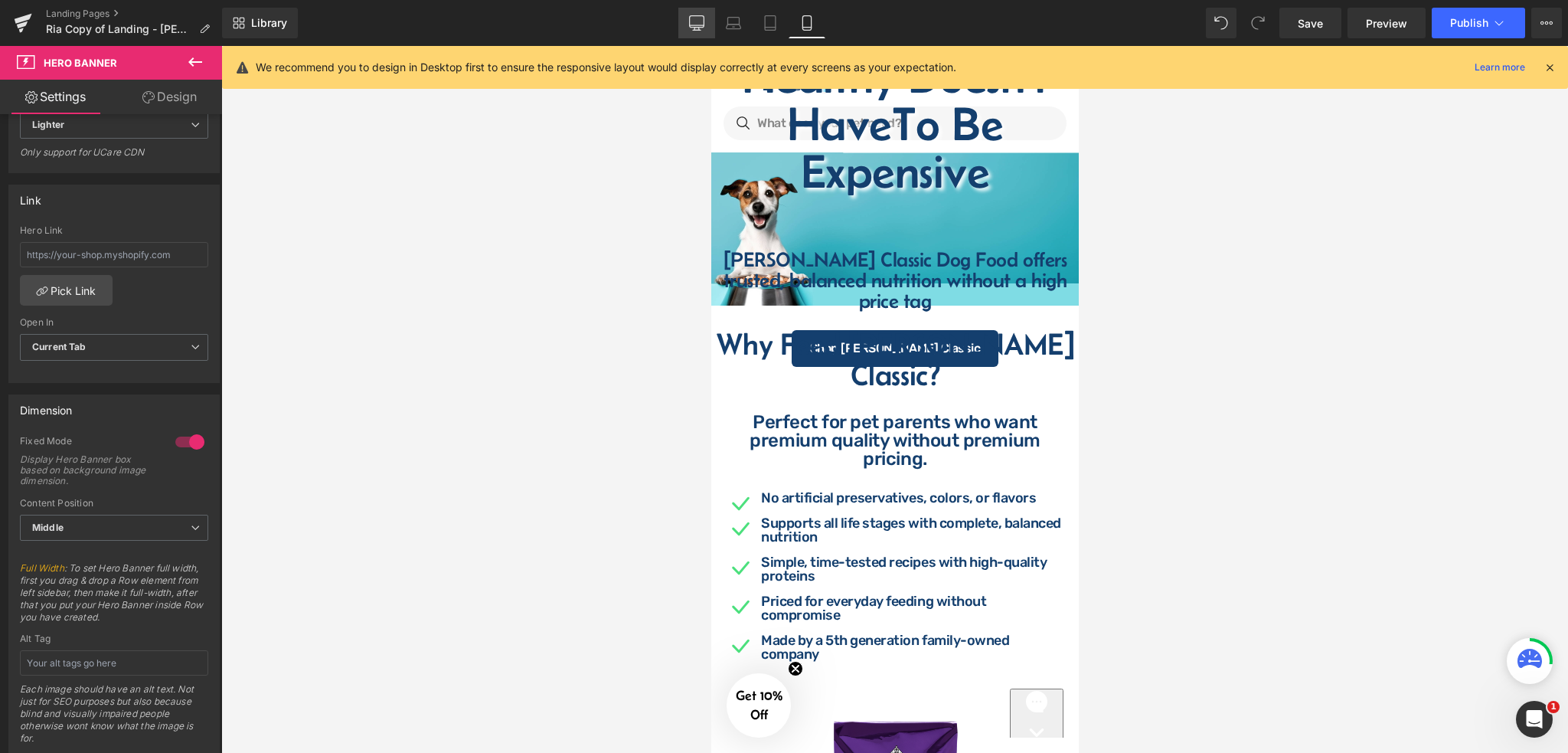
click at [701, 35] on link "Desktop" at bounding box center [697, 22] width 37 height 30
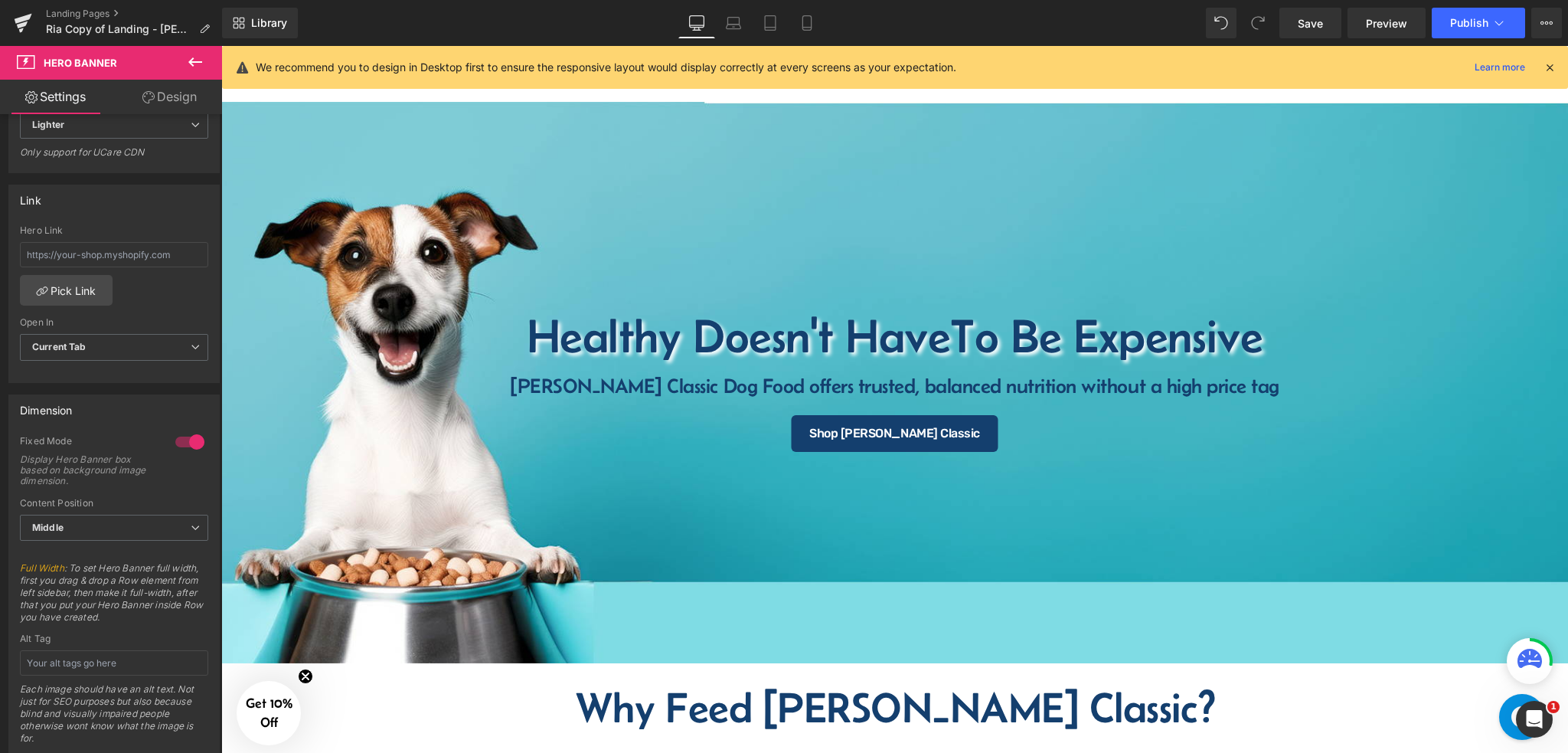
scroll to position [0, 0]
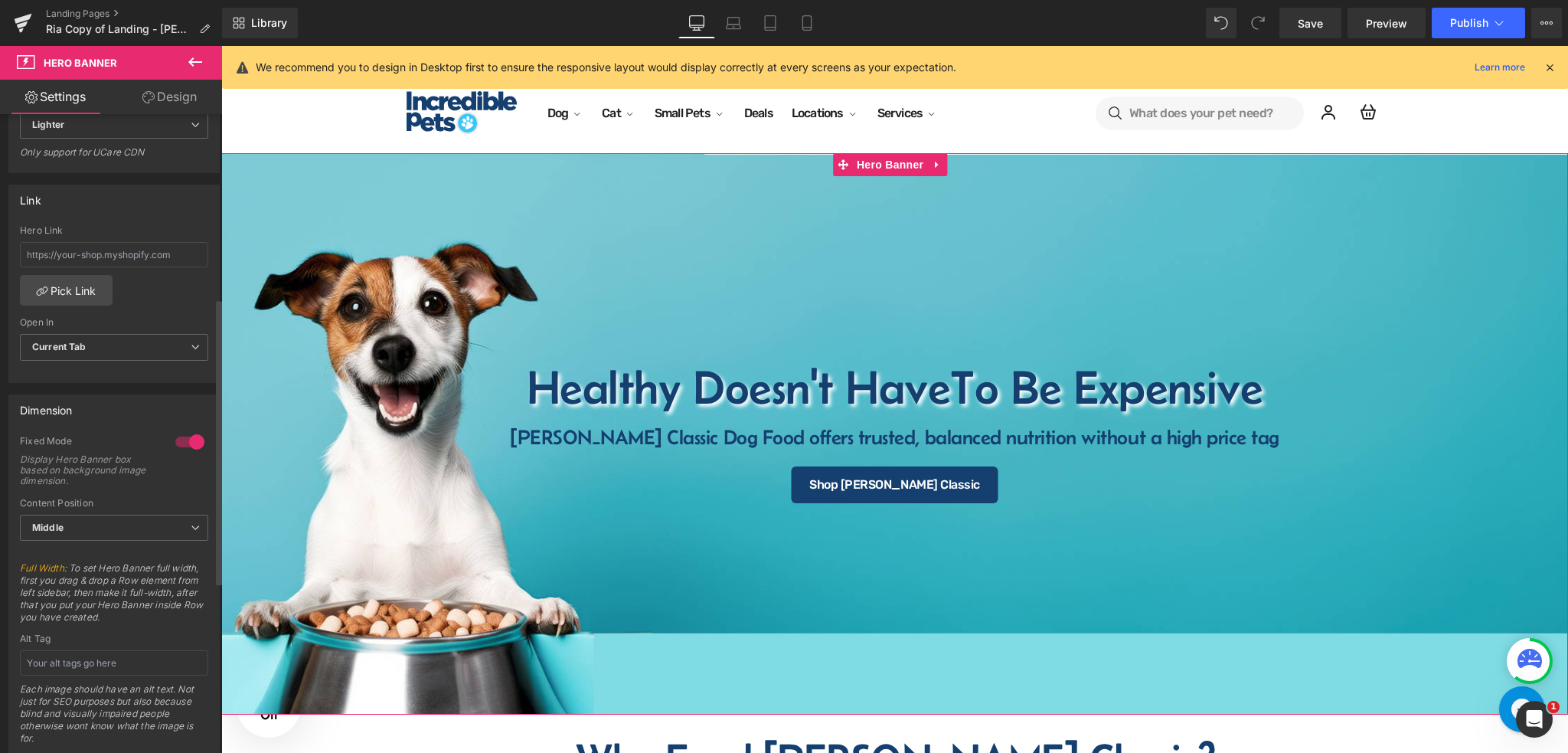
click at [184, 444] on div at bounding box center [190, 442] width 37 height 25
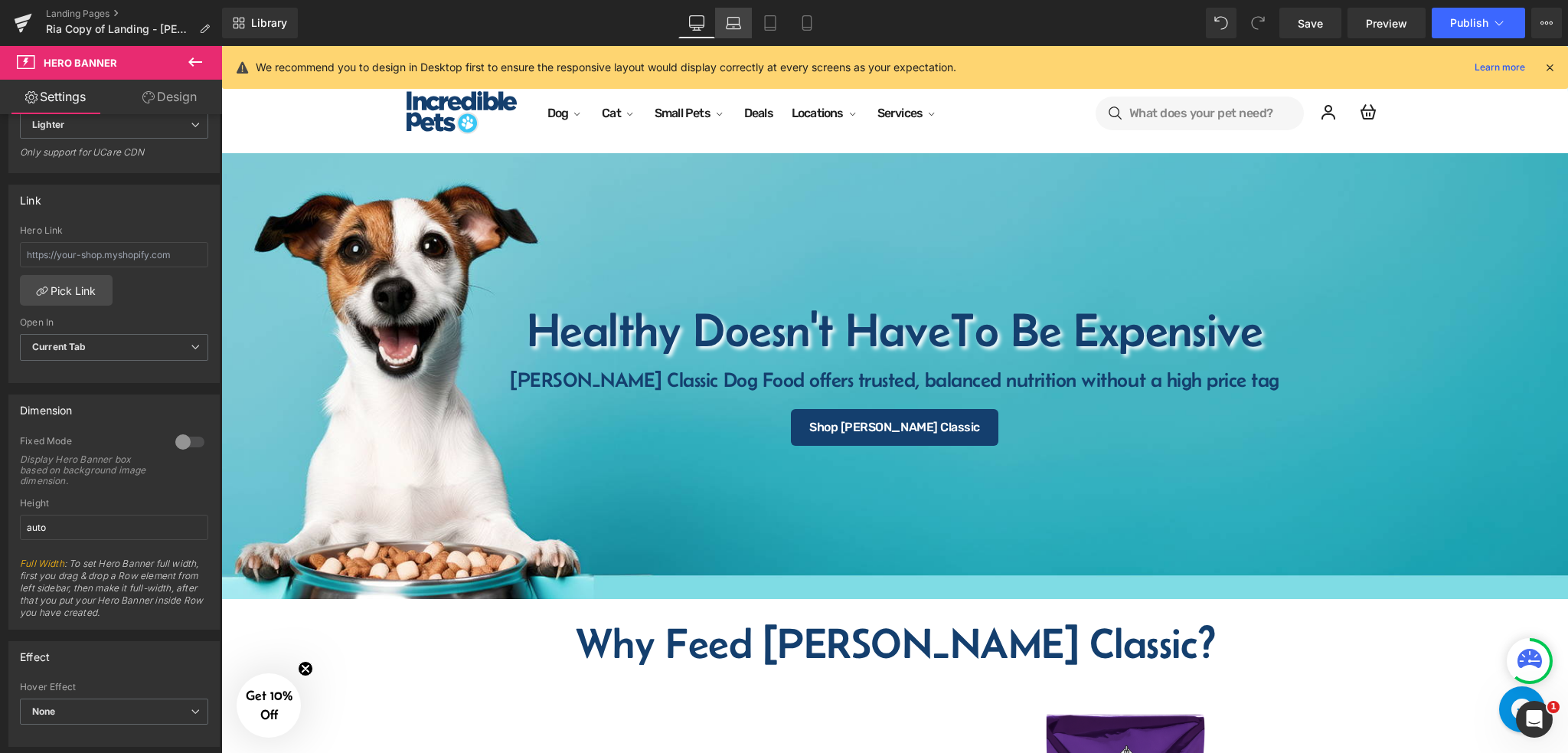
click at [729, 32] on link "Laptop" at bounding box center [734, 22] width 37 height 30
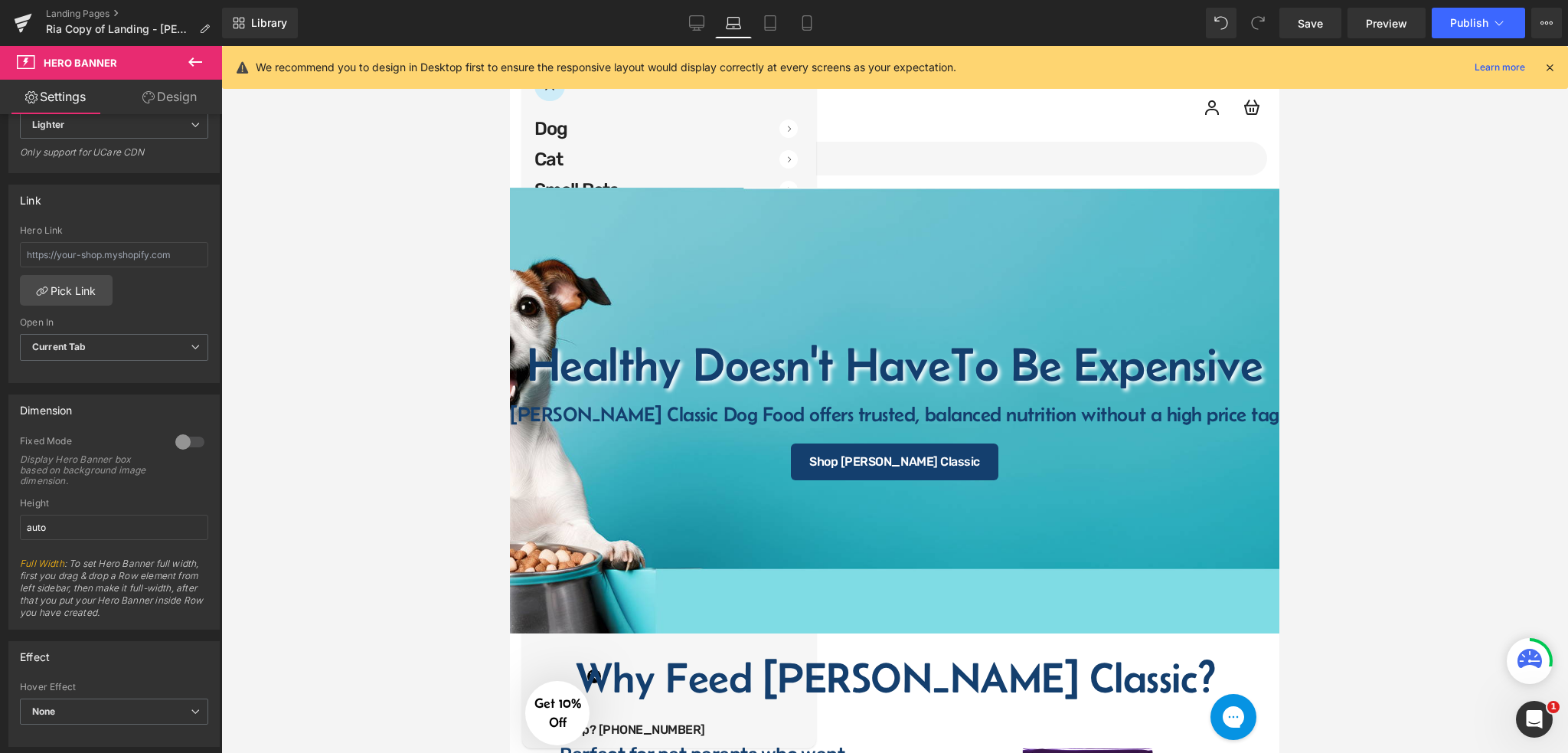
scroll to position [34, 0]
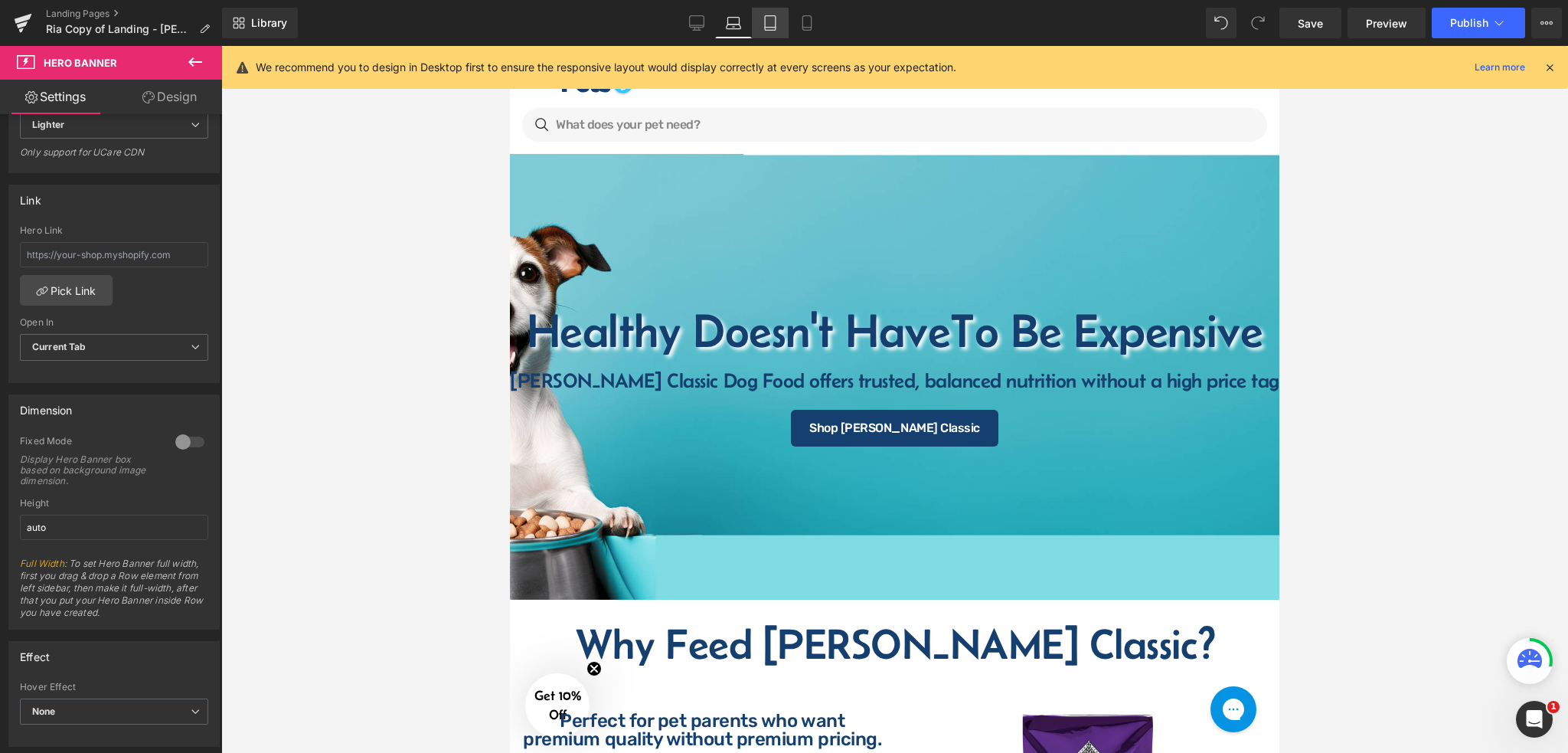
click at [779, 25] on link "Tablet" at bounding box center [770, 22] width 37 height 30
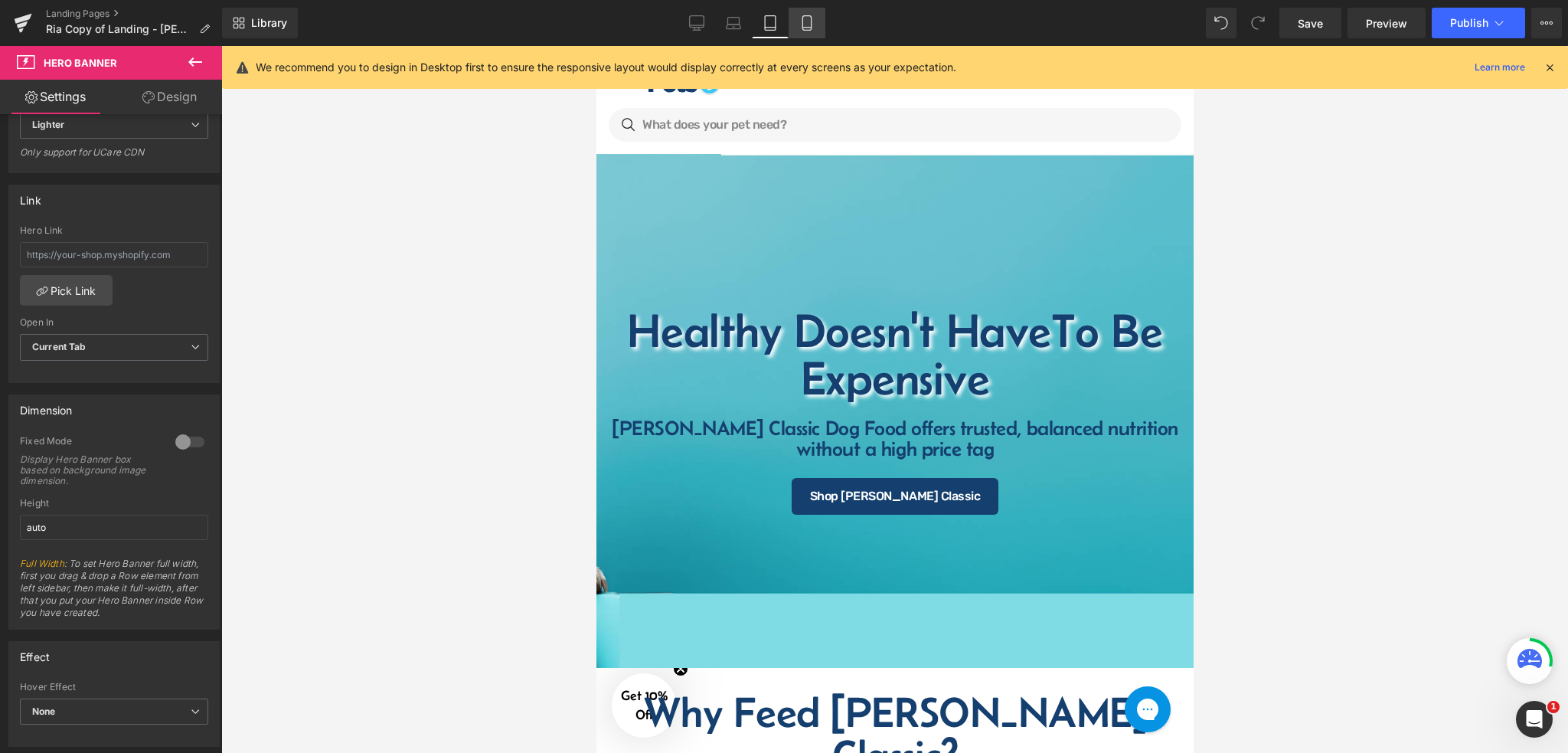
click at [791, 29] on link "Mobile" at bounding box center [807, 22] width 37 height 30
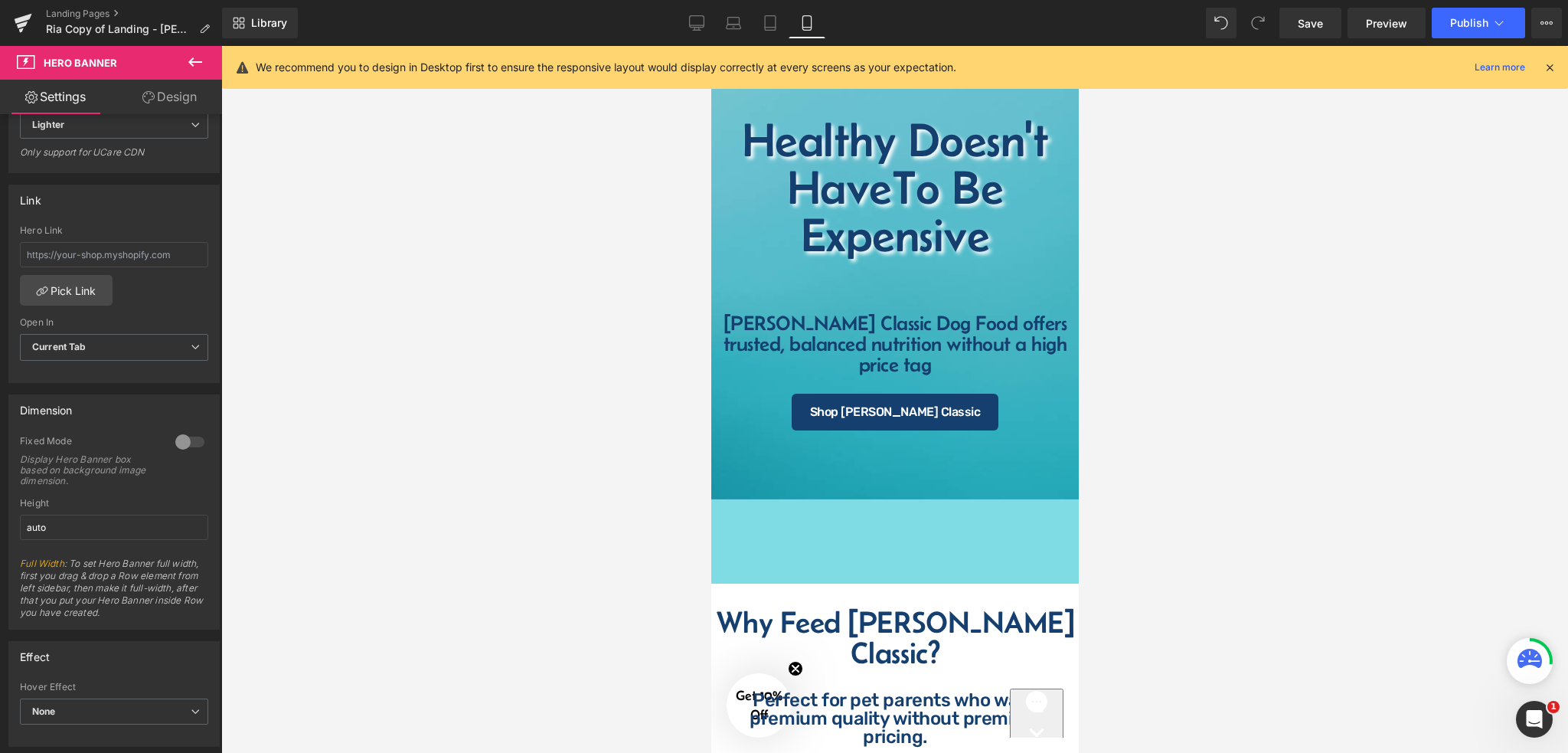
scroll to position [255, 0]
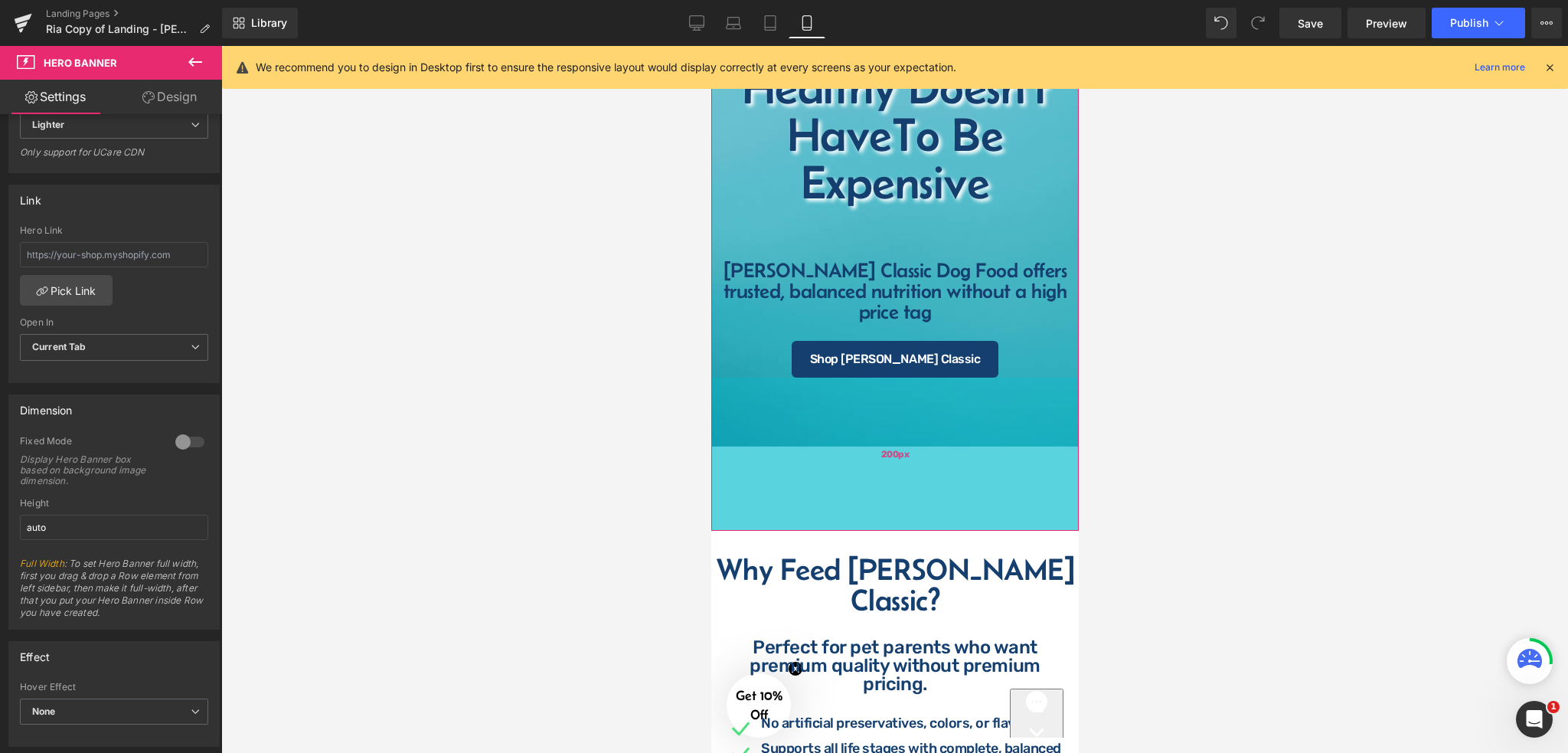
click at [852, 503] on div "200px" at bounding box center [894, 454] width 367 height 153
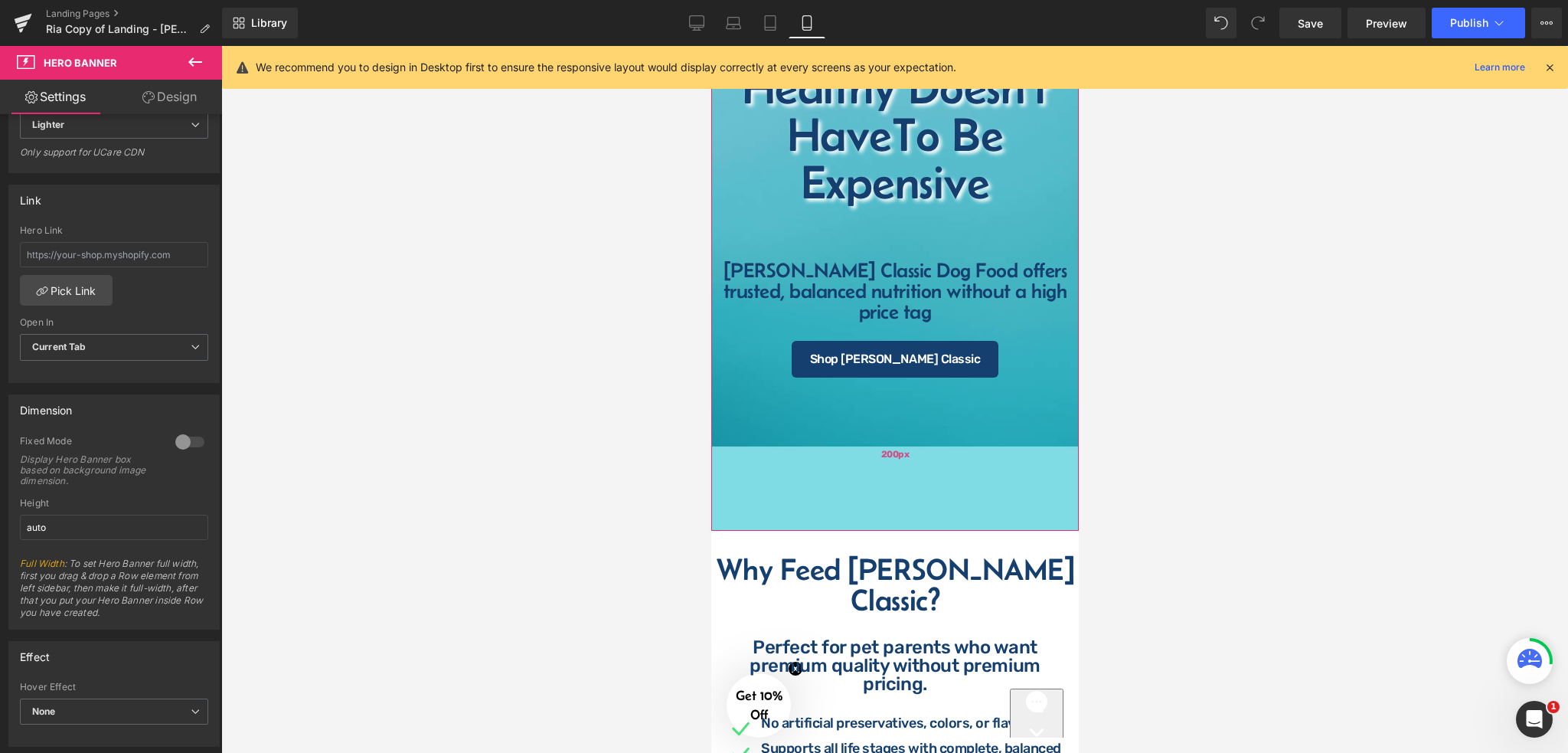
click at [759, 405] on div "200px" at bounding box center [894, 454] width 367 height 153
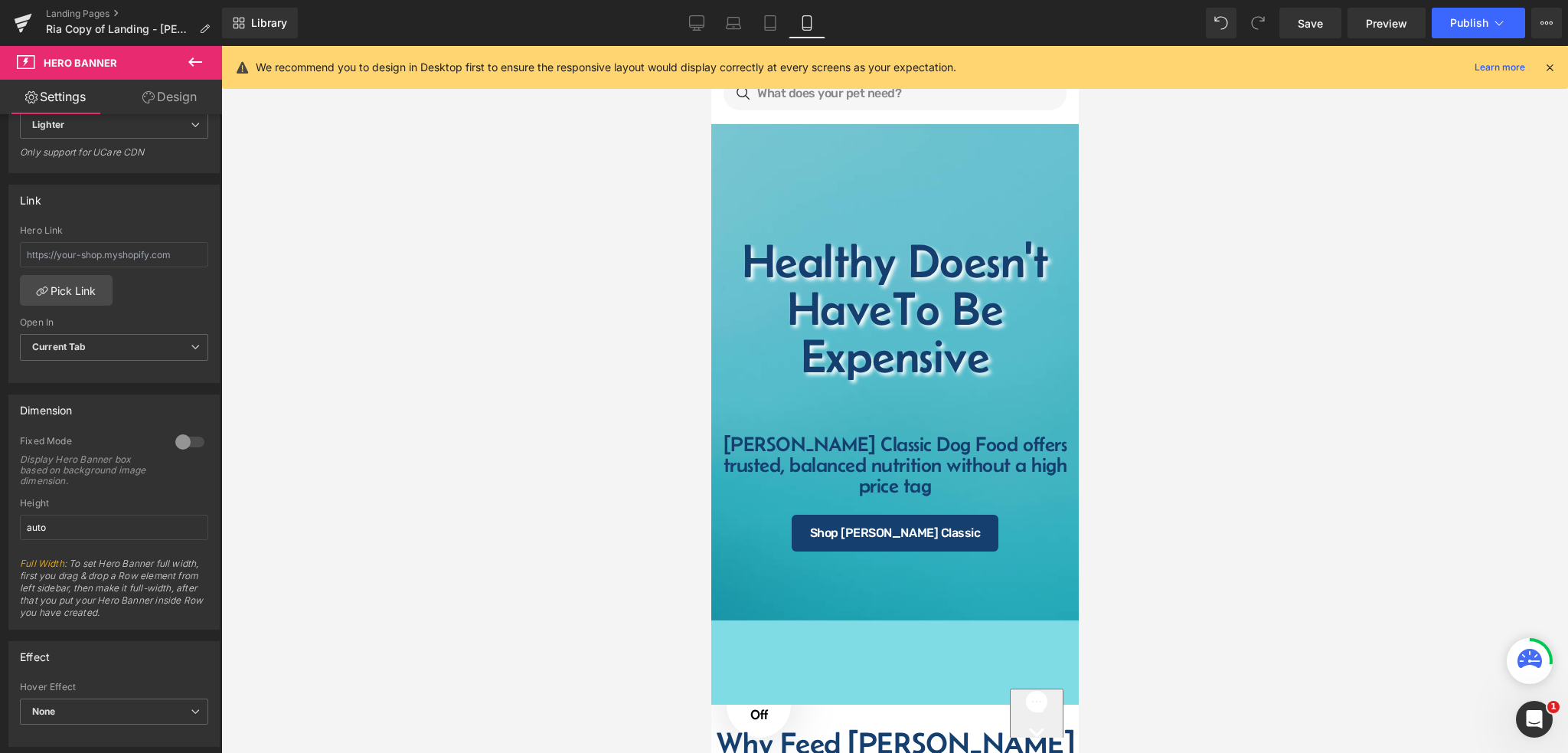
scroll to position [51, 0]
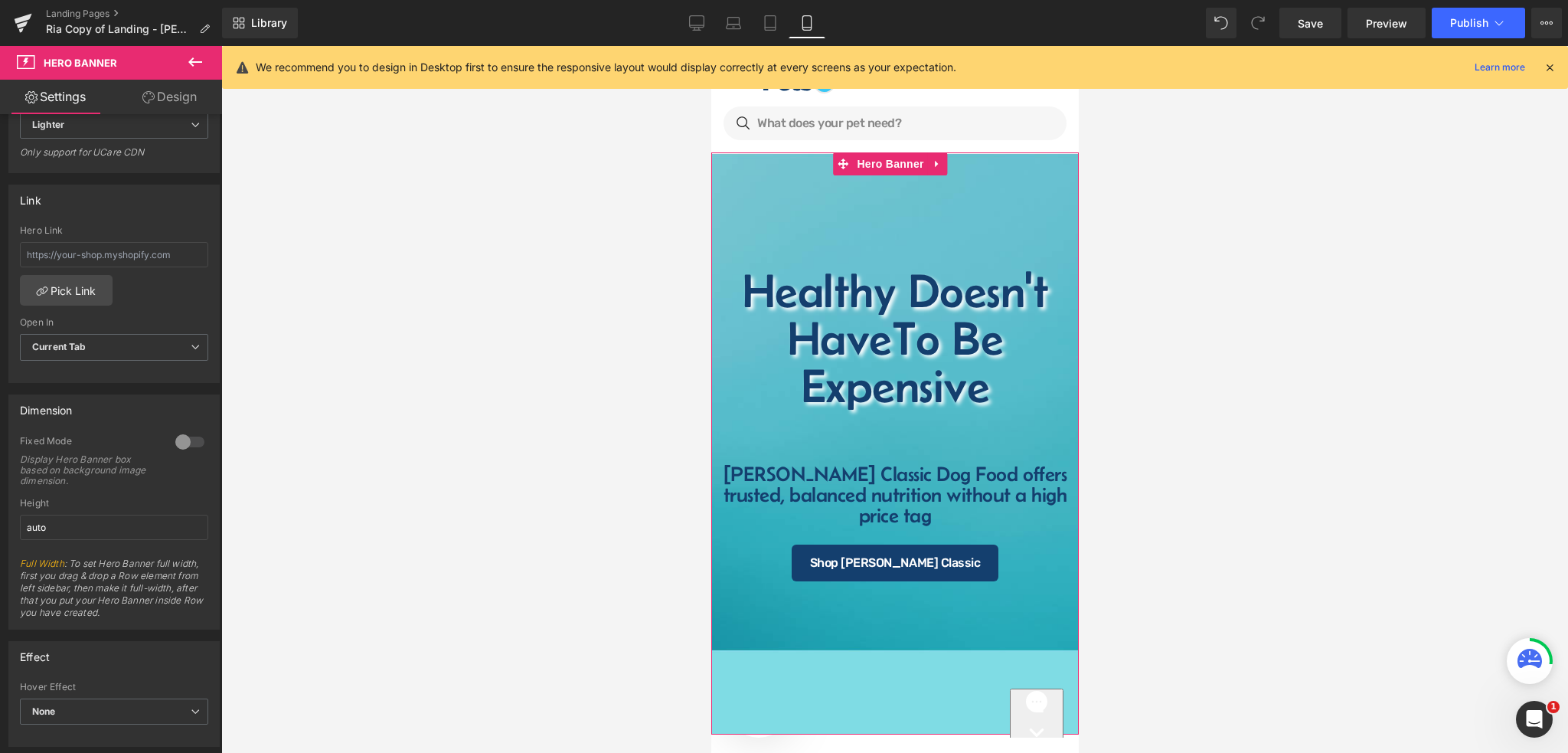
click at [902, 160] on div "Healthy Doesn't Have To Be Expensive Heading [PERSON_NAME] Classic Dog Food off…" at bounding box center [894, 444] width 367 height 582
click at [897, 161] on span "Hero Banner" at bounding box center [889, 163] width 74 height 23
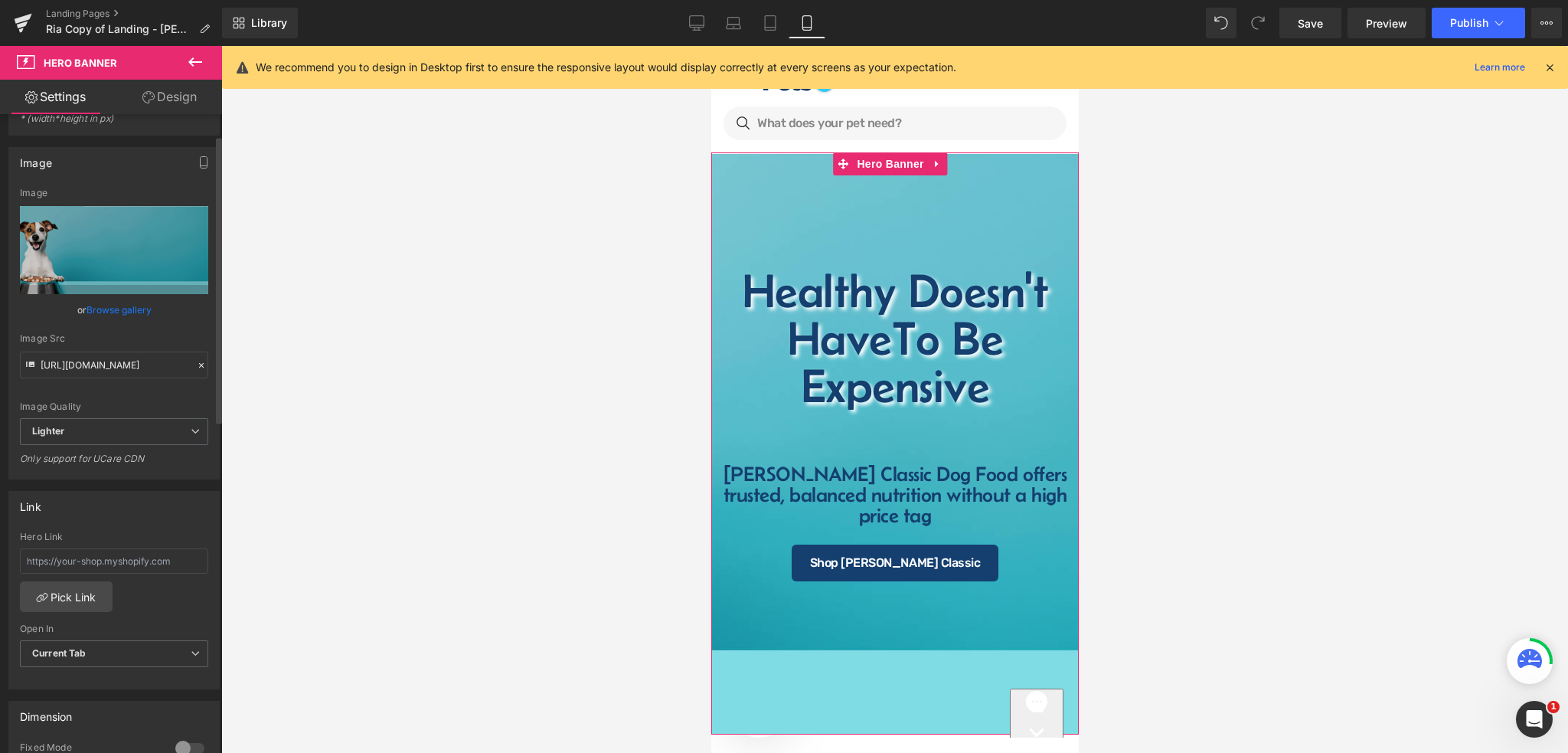
scroll to position [0, 0]
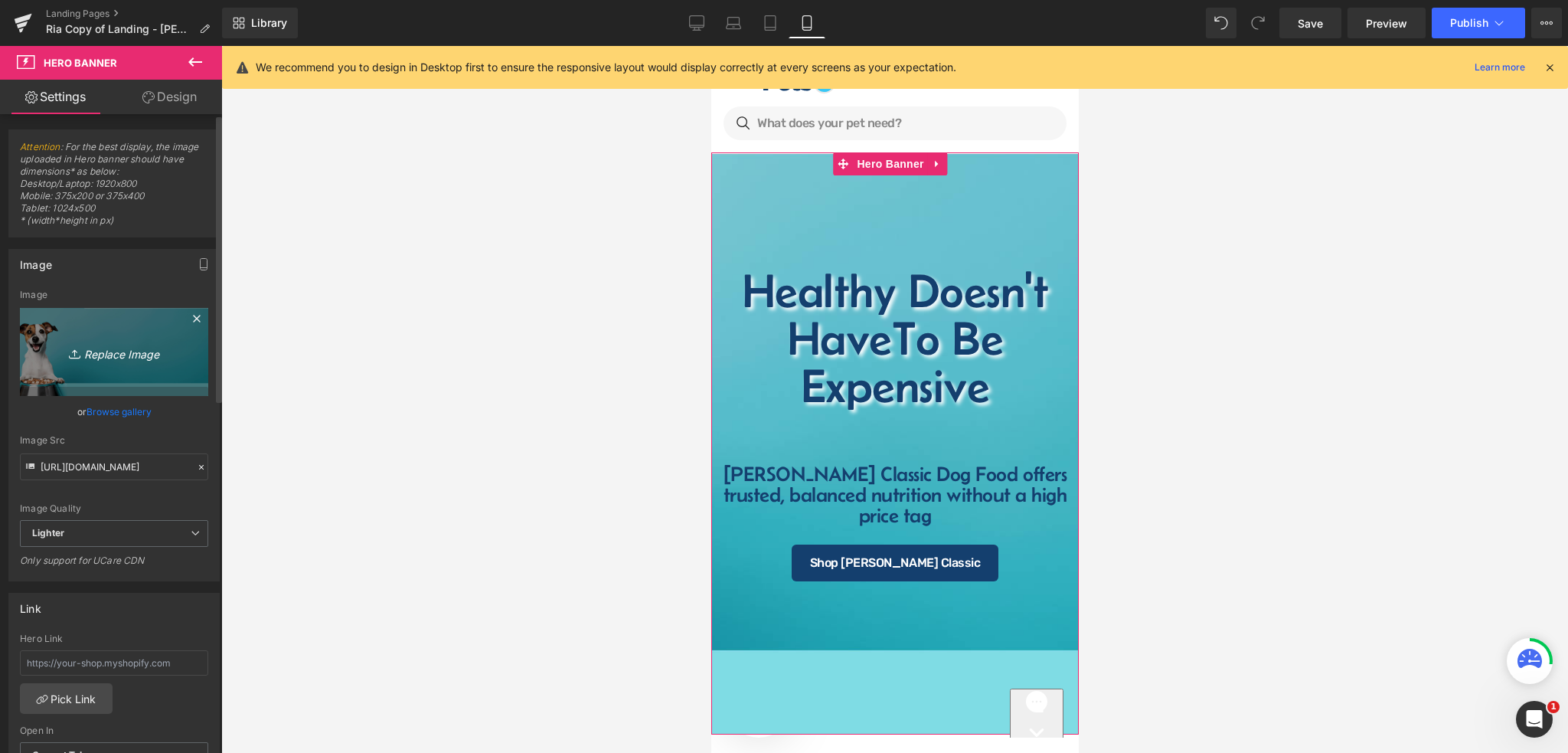
click at [125, 349] on icon "Replace Image" at bounding box center [114, 352] width 122 height 19
type input "C:\fakepath\Mobile Size (2).png"
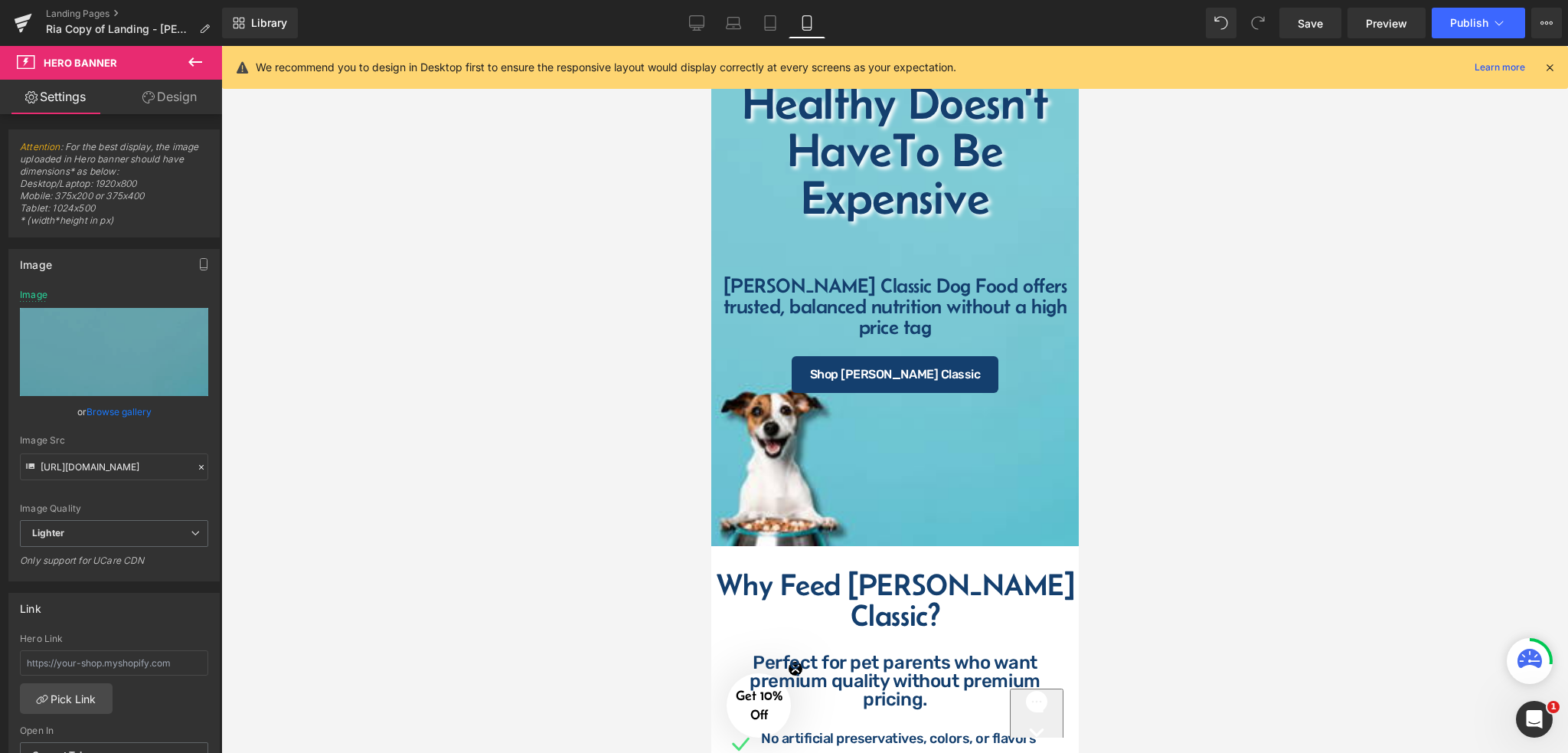
scroll to position [35, 0]
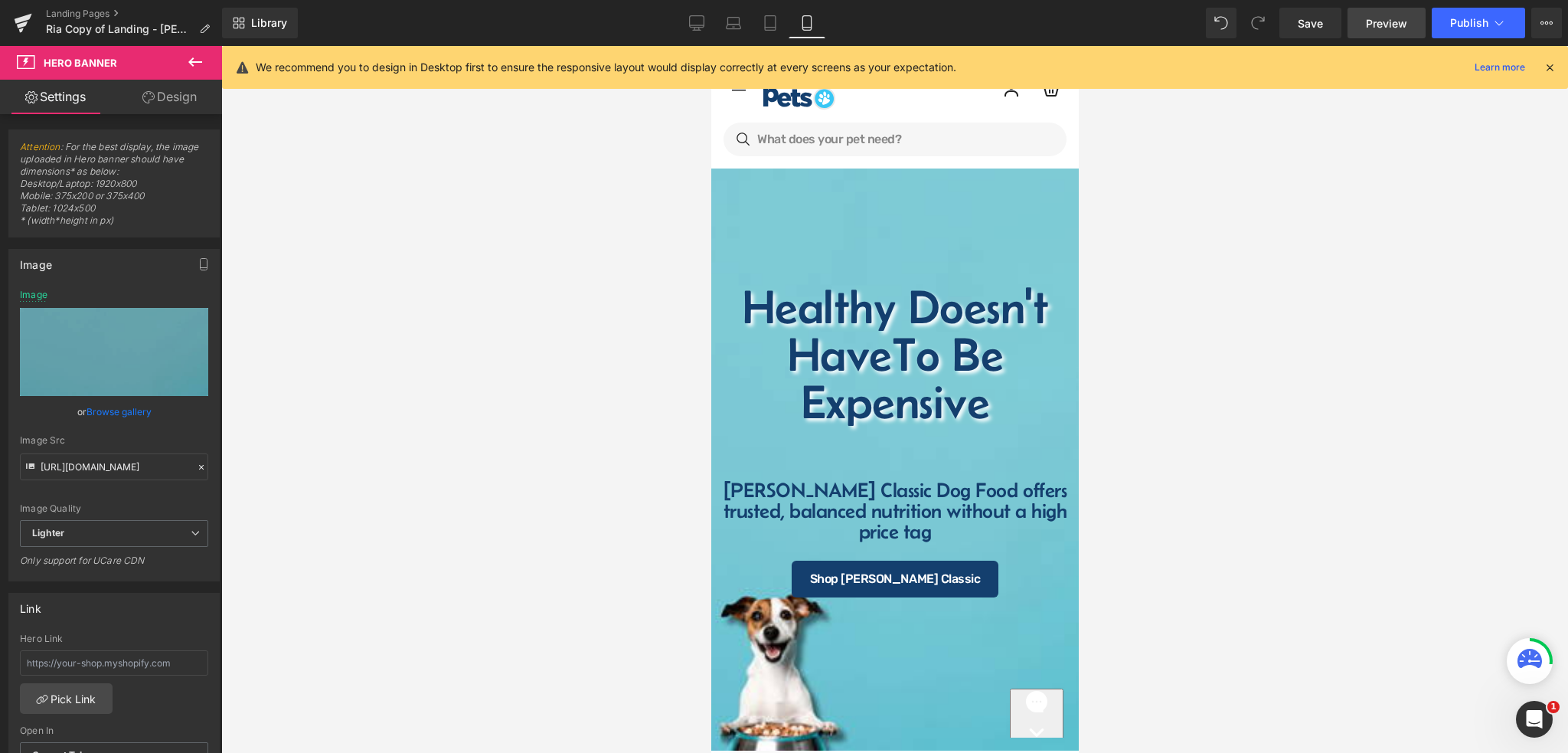
click at [1375, 22] on span "Preview" at bounding box center [1386, 24] width 41 height 17
click at [1305, 21] on span "Save" at bounding box center [1311, 24] width 26 height 17
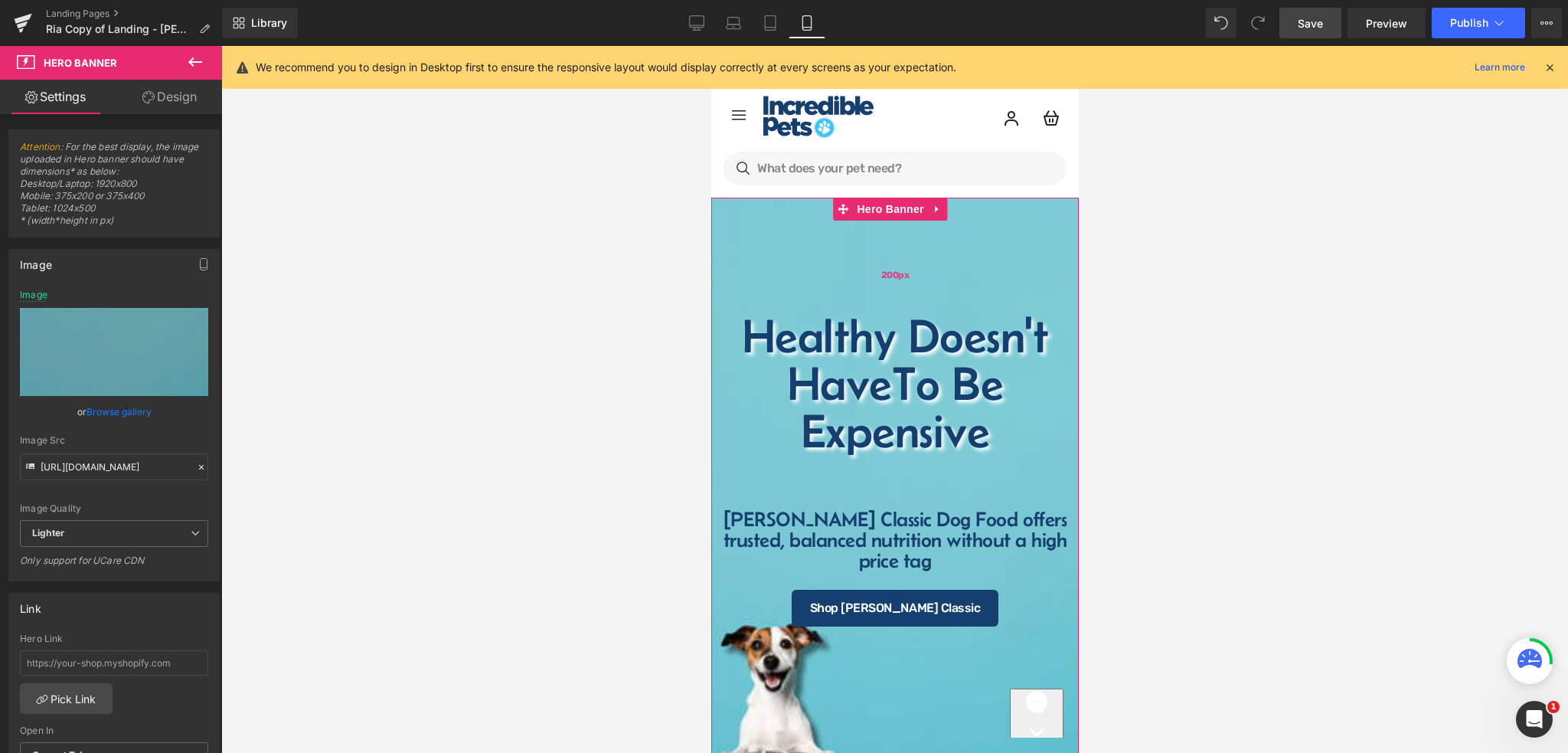
scroll to position [0, 0]
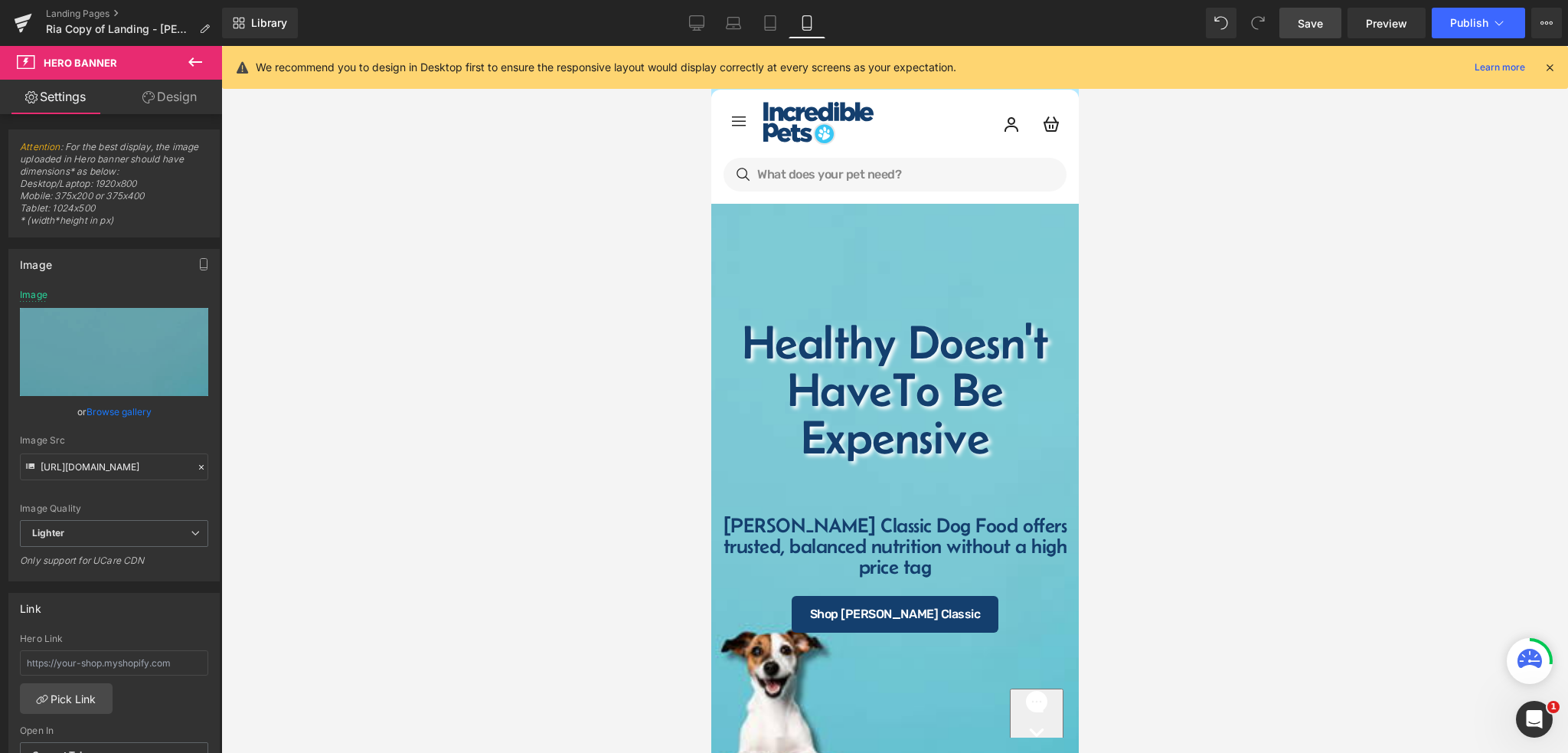
click at [1308, 24] on span "Save" at bounding box center [1311, 24] width 26 height 17
